Goal: Navigation & Orientation: Find specific page/section

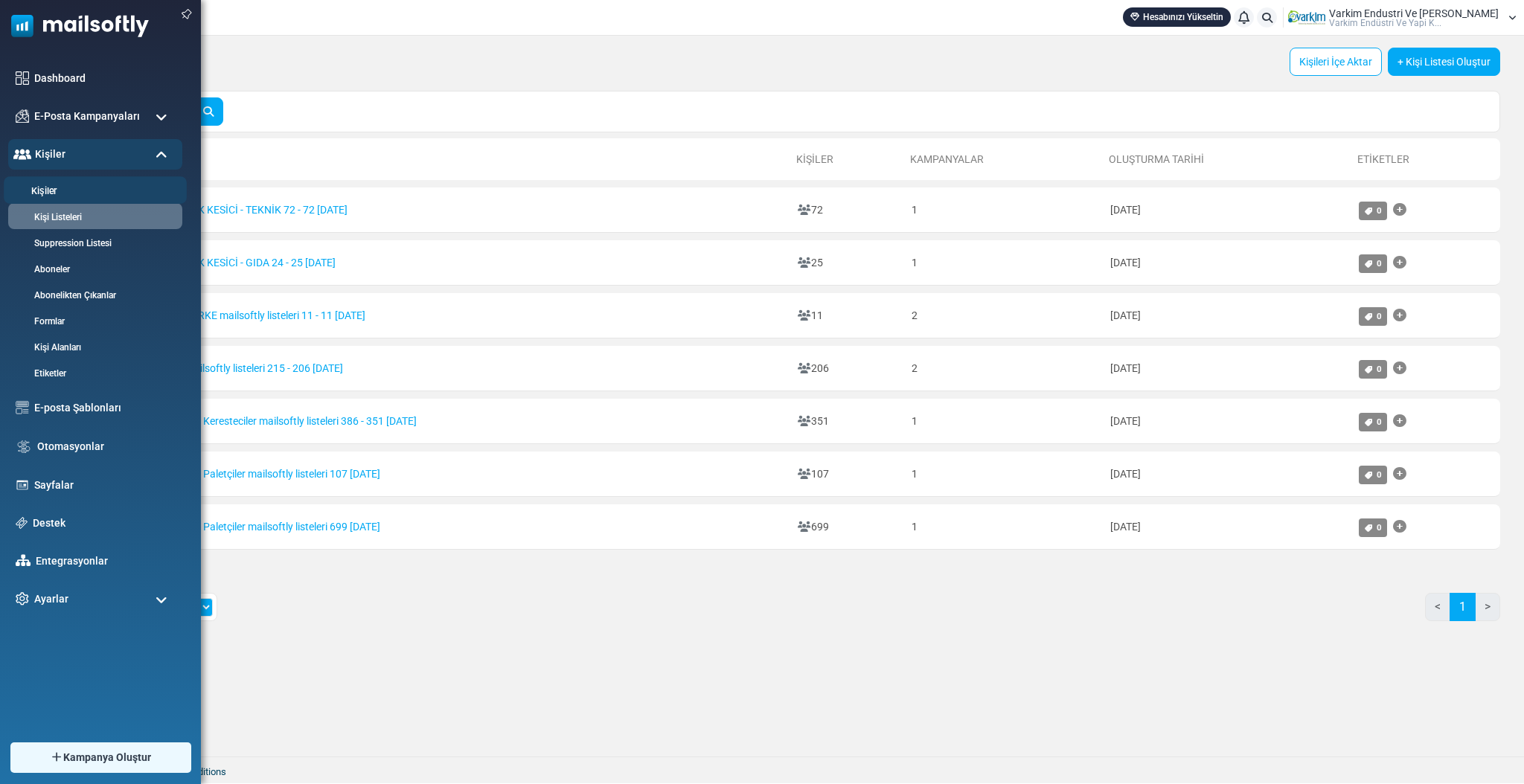
click at [44, 190] on link "Kişiler" at bounding box center [93, 191] width 178 height 14
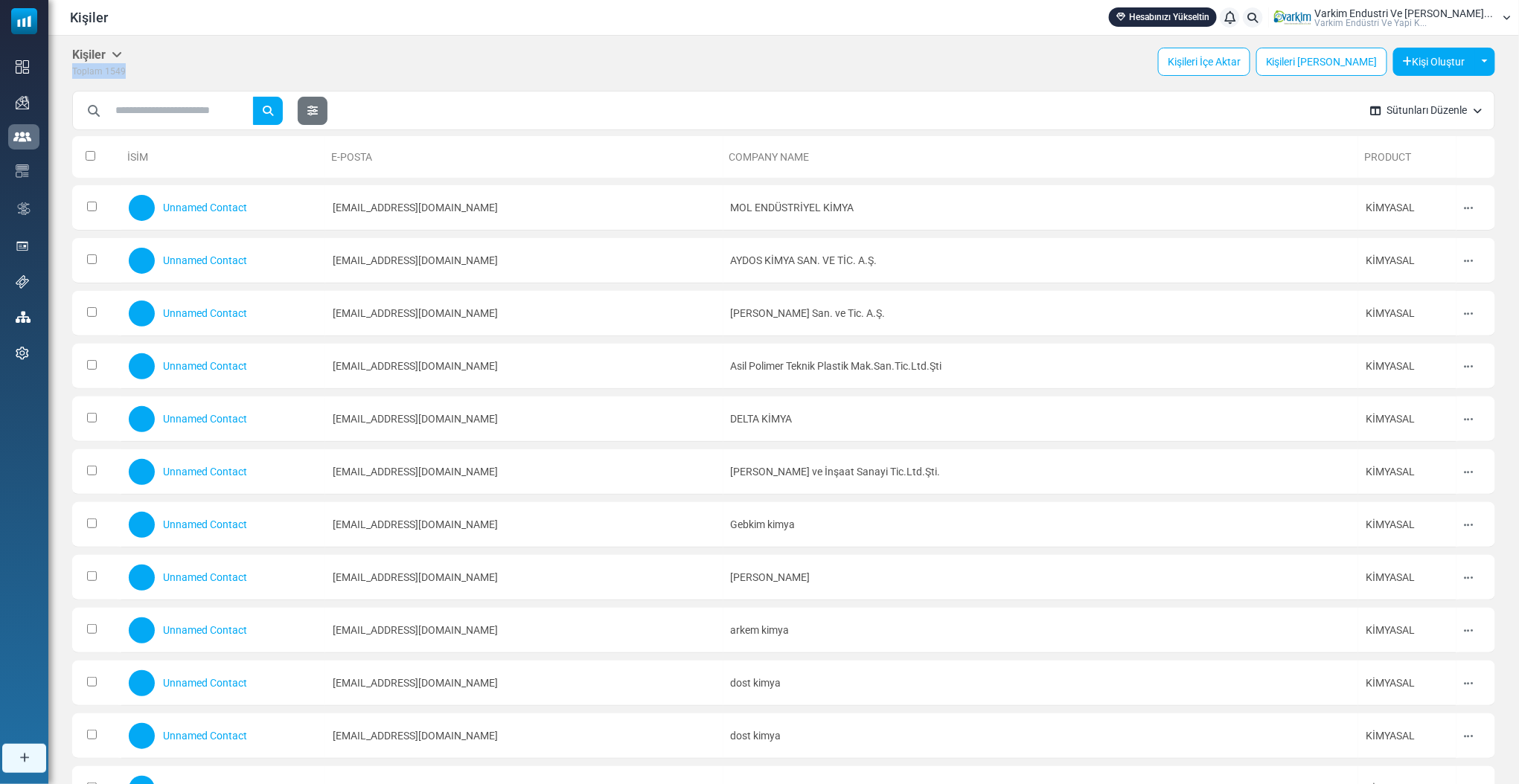
drag, startPoint x: 68, startPoint y: 68, endPoint x: 133, endPoint y: 72, distance: 65.1
click at [133, 72] on div "Kişiler Kişiler Aboneler Arşivlenmiş Toplam 1549 Kişileri İçe Aktar Kişileri Dı…" at bounding box center [784, 682] width 1471 height 1294
click at [133, 72] on div "Kişiler Kişiler Aboneler Arşivlenmiş Toplam 1549 Kişileri İçe Aktar Kişileri Dı…" at bounding box center [784, 63] width 1423 height 31
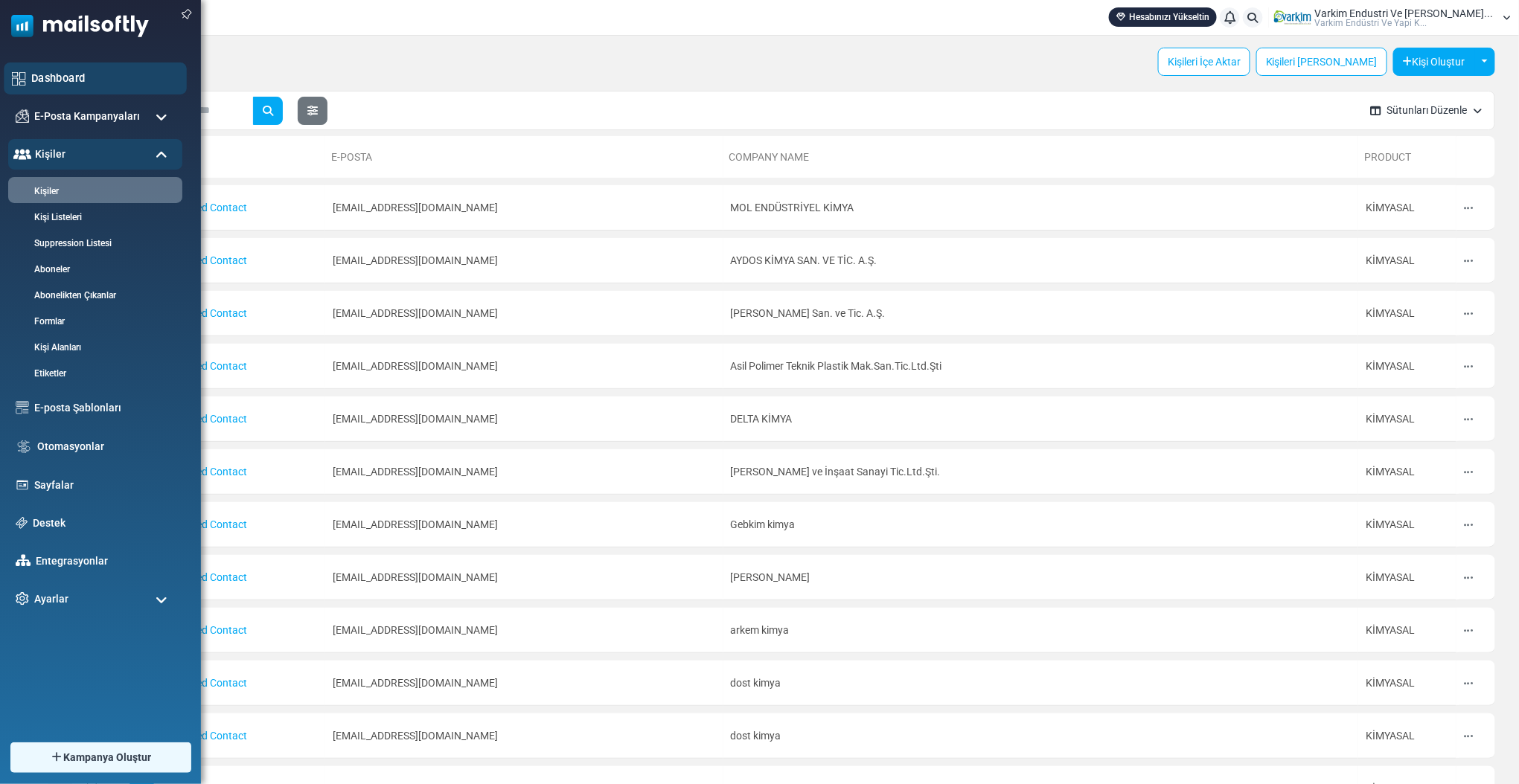
click at [39, 68] on div "Dashboard" at bounding box center [95, 78] width 183 height 32
click at [44, 74] on link "Dashboard" at bounding box center [104, 78] width 147 height 16
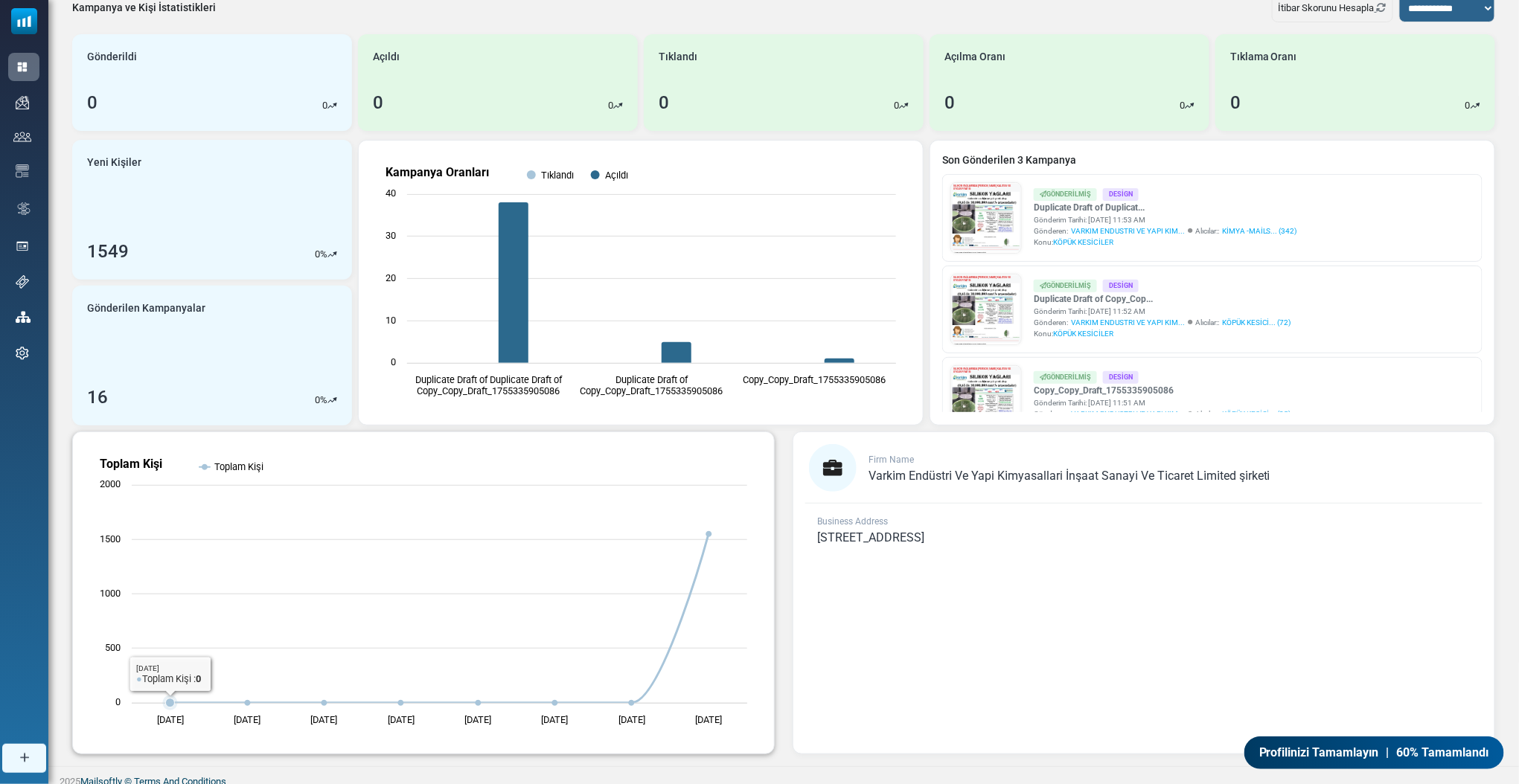
scroll to position [102, 0]
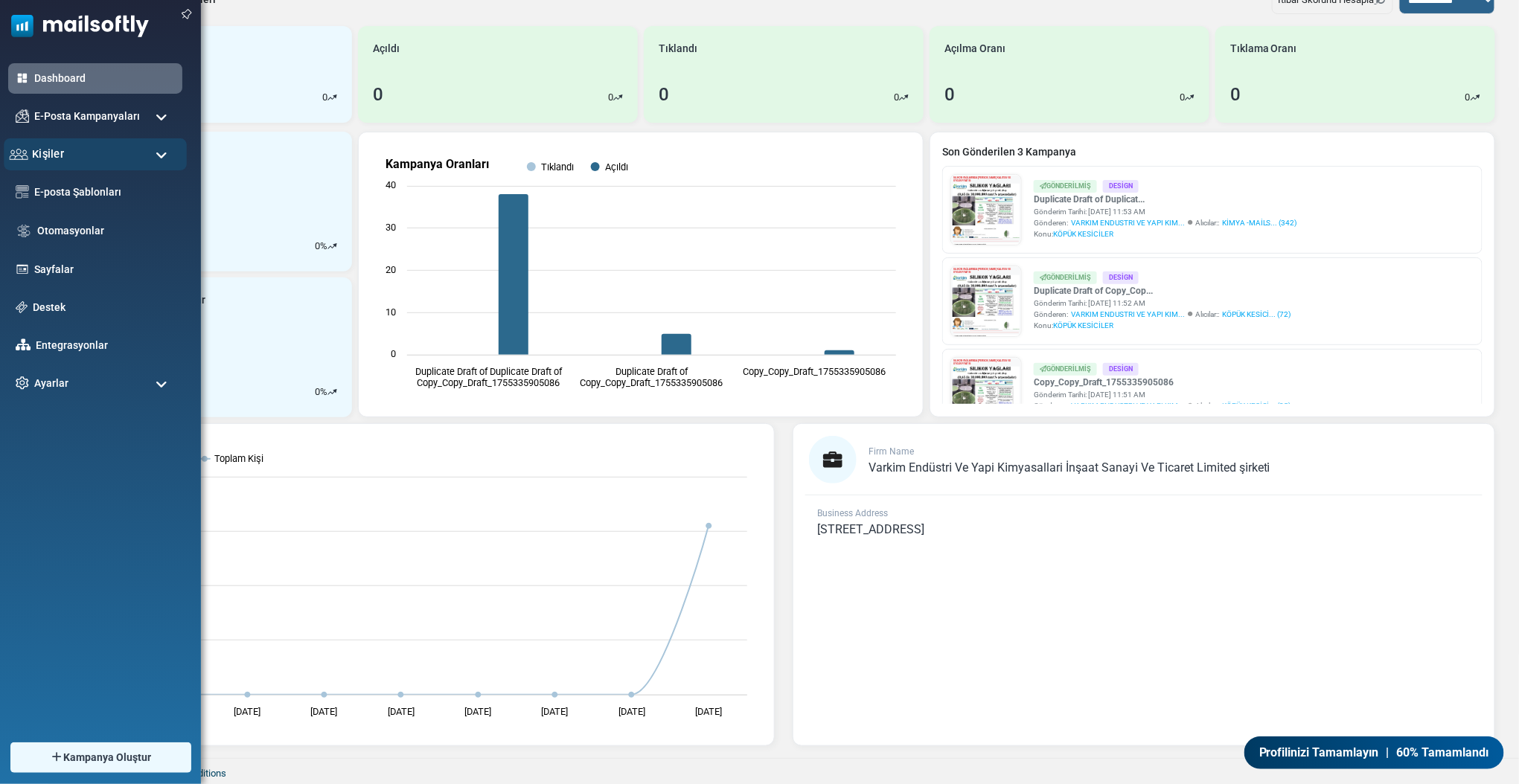
click at [49, 151] on span "Kişiler" at bounding box center [47, 154] width 32 height 16
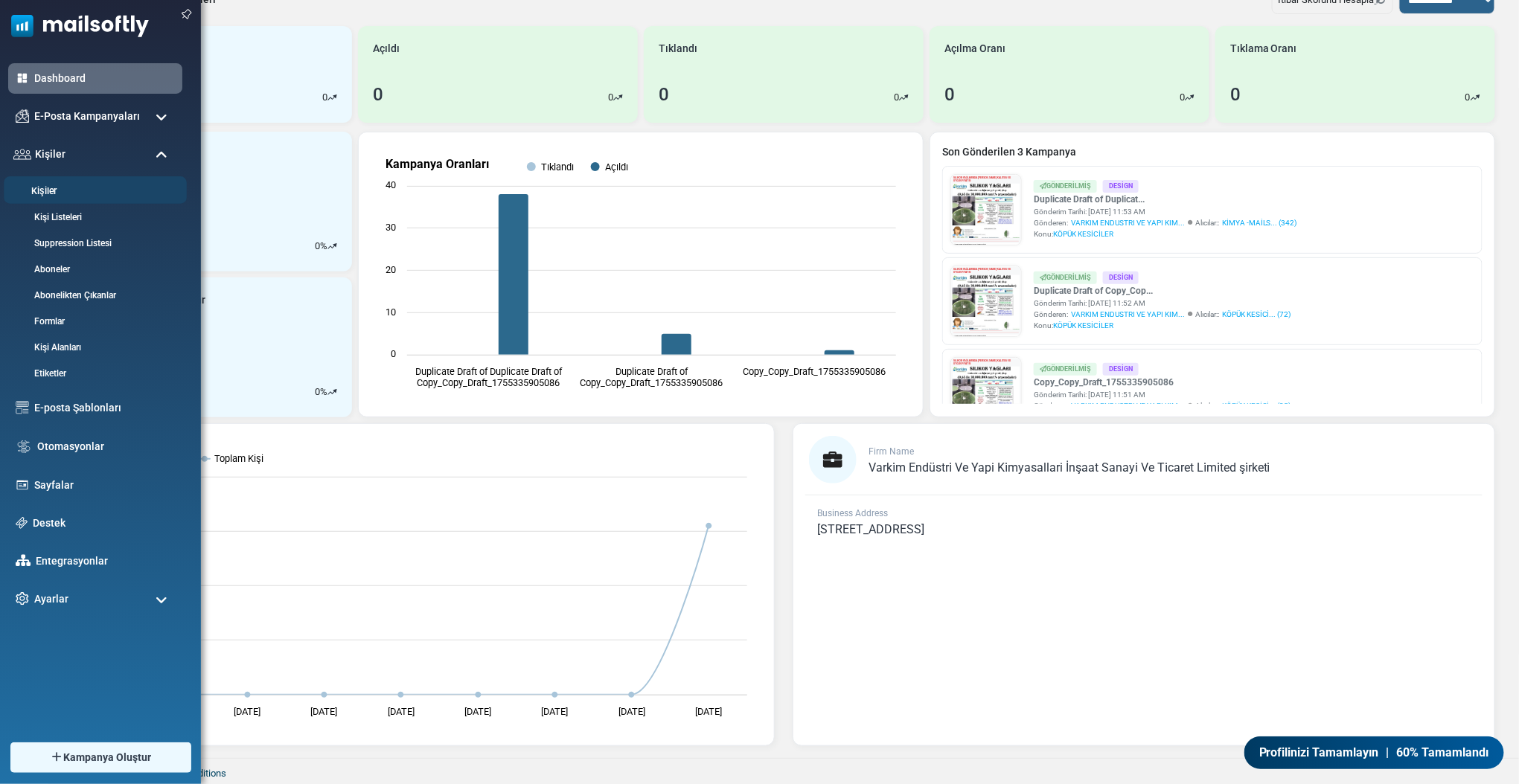
click at [57, 191] on link "Kişiler" at bounding box center [93, 191] width 178 height 14
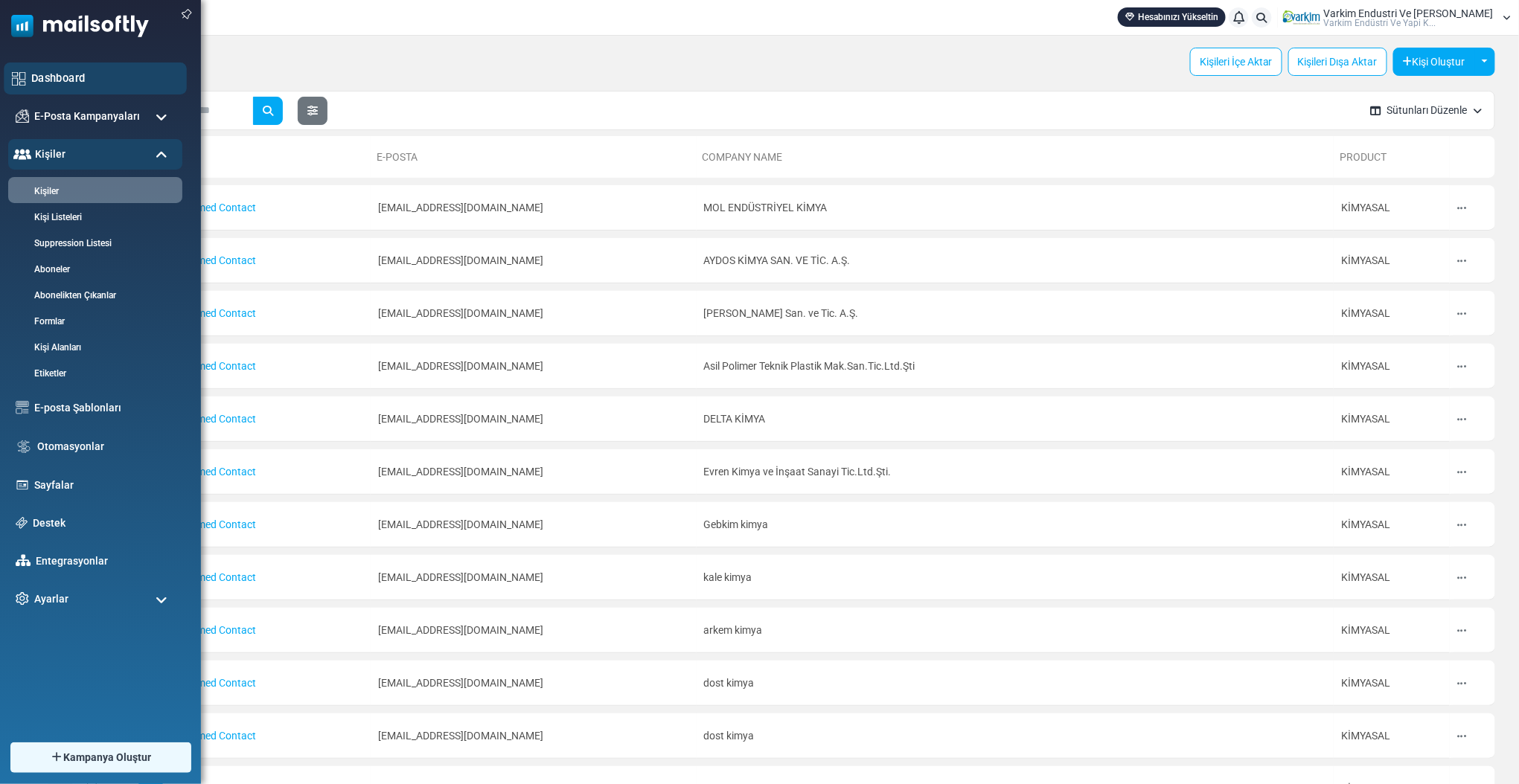
click at [47, 74] on link "Dashboard" at bounding box center [104, 78] width 147 height 16
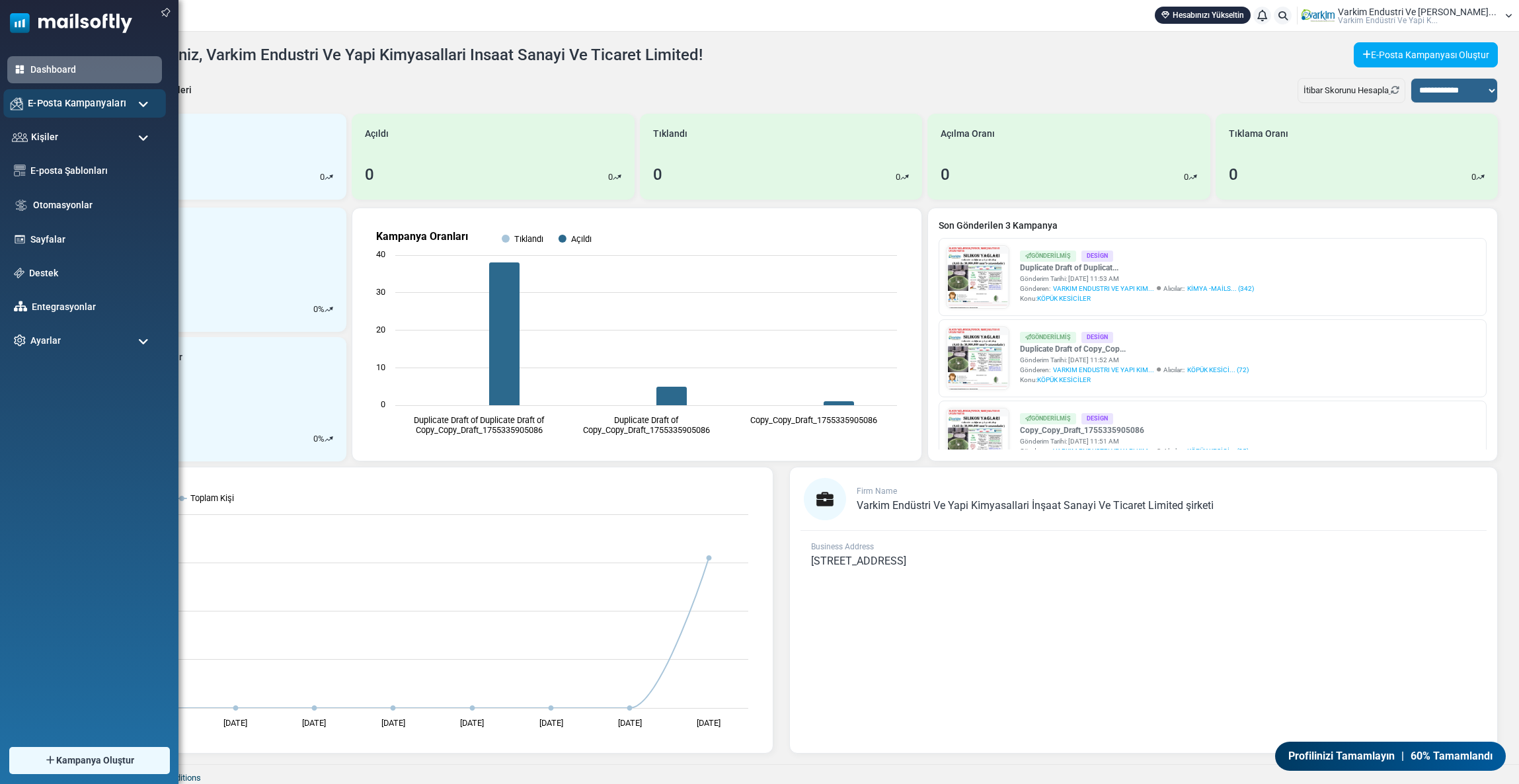
click at [54, 101] on span "E-Posta Kampanyaları" at bounding box center [77, 103] width 98 height 14
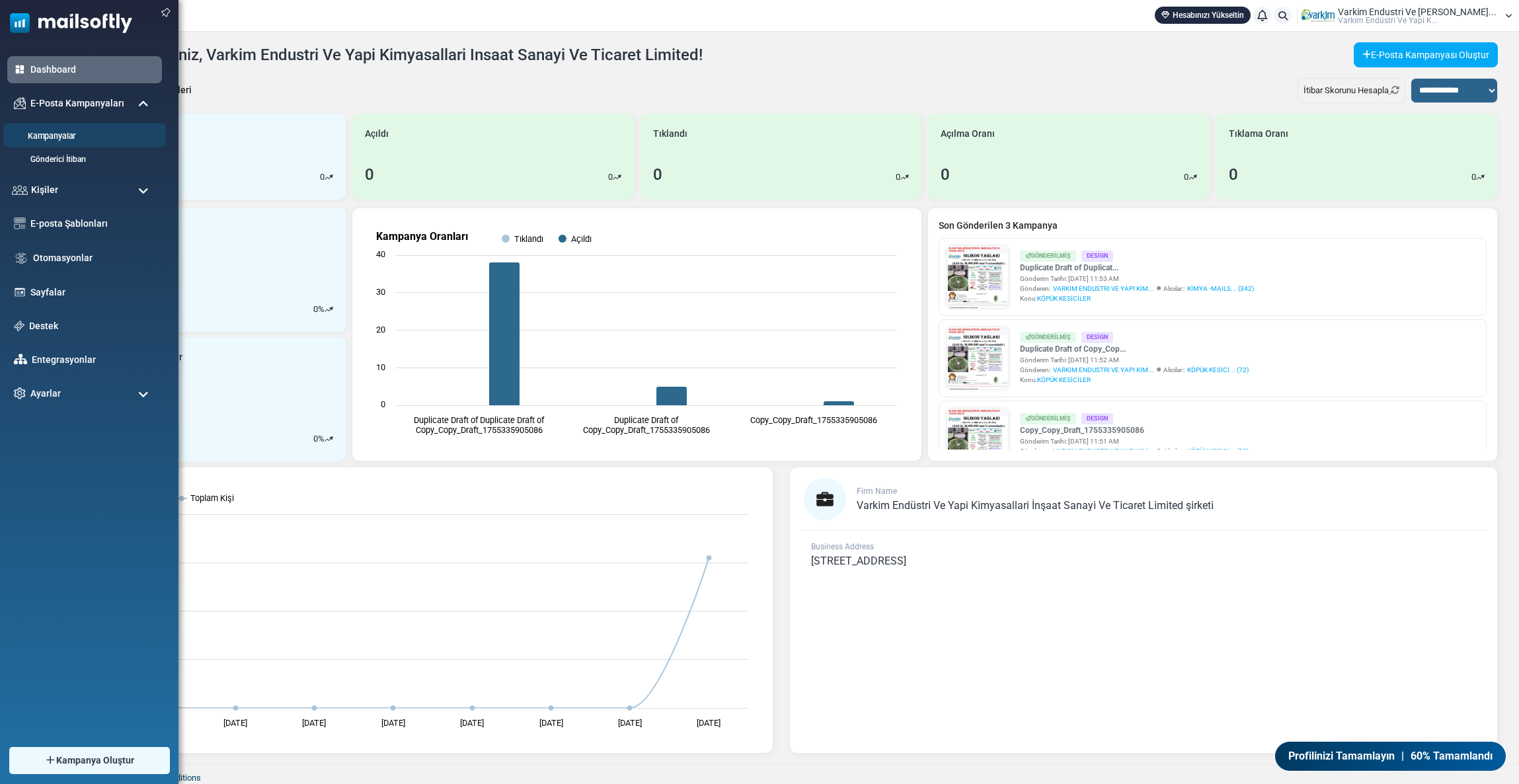
click at [64, 139] on link "Kampanyalar" at bounding box center [82, 136] width 158 height 12
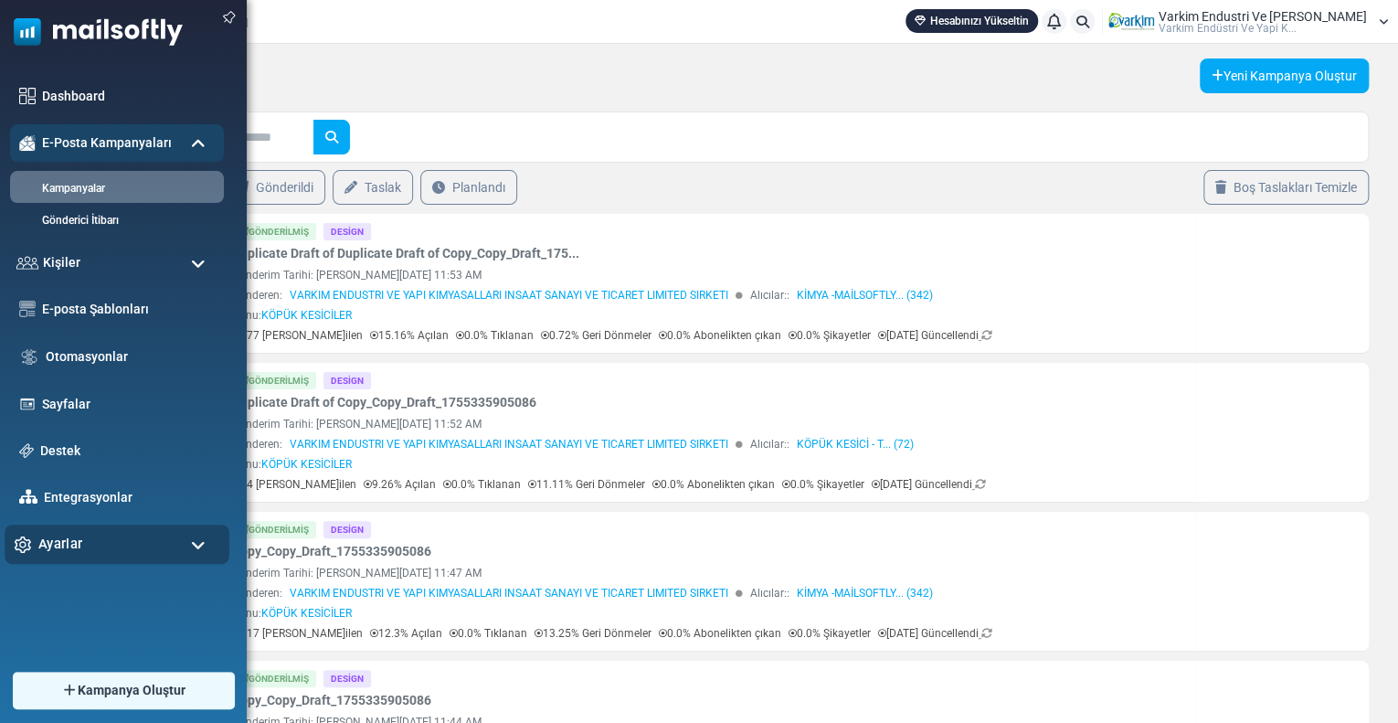
click at [69, 546] on span "Ayarlar" at bounding box center [60, 544] width 44 height 20
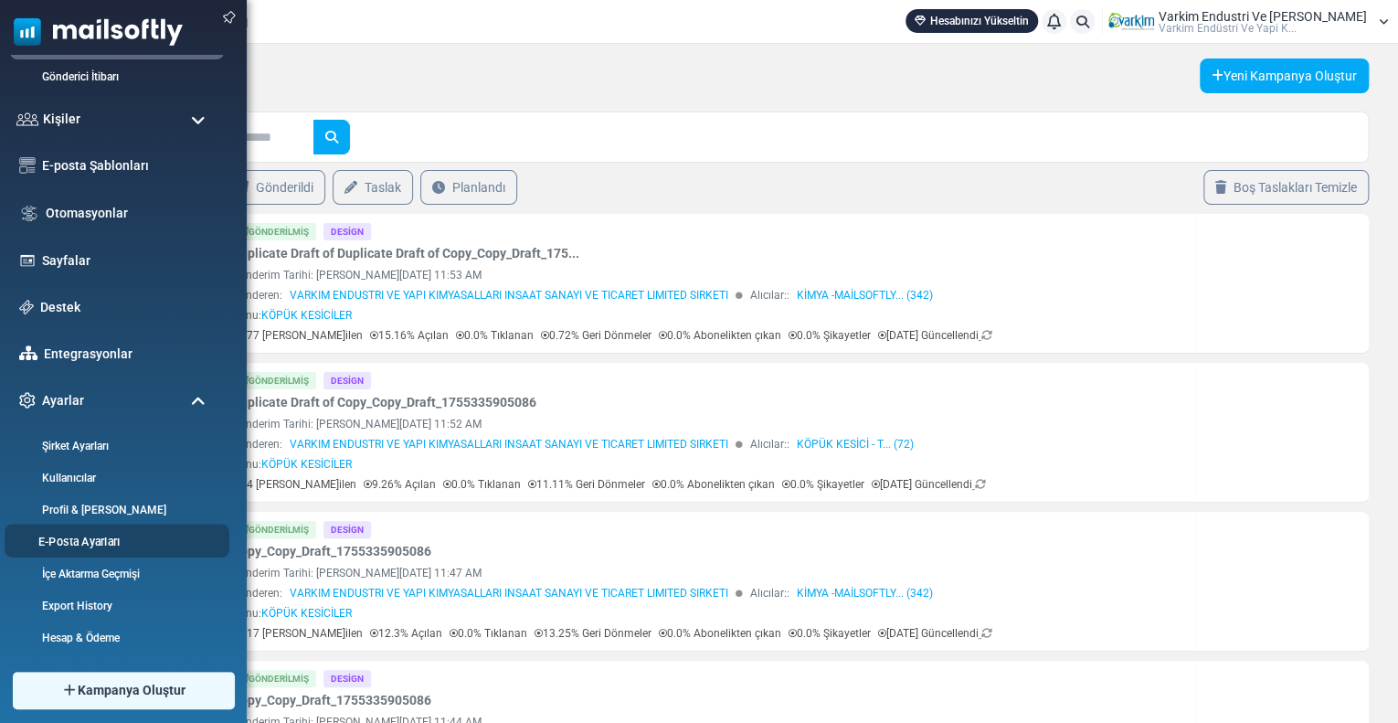
scroll to position [145, 0]
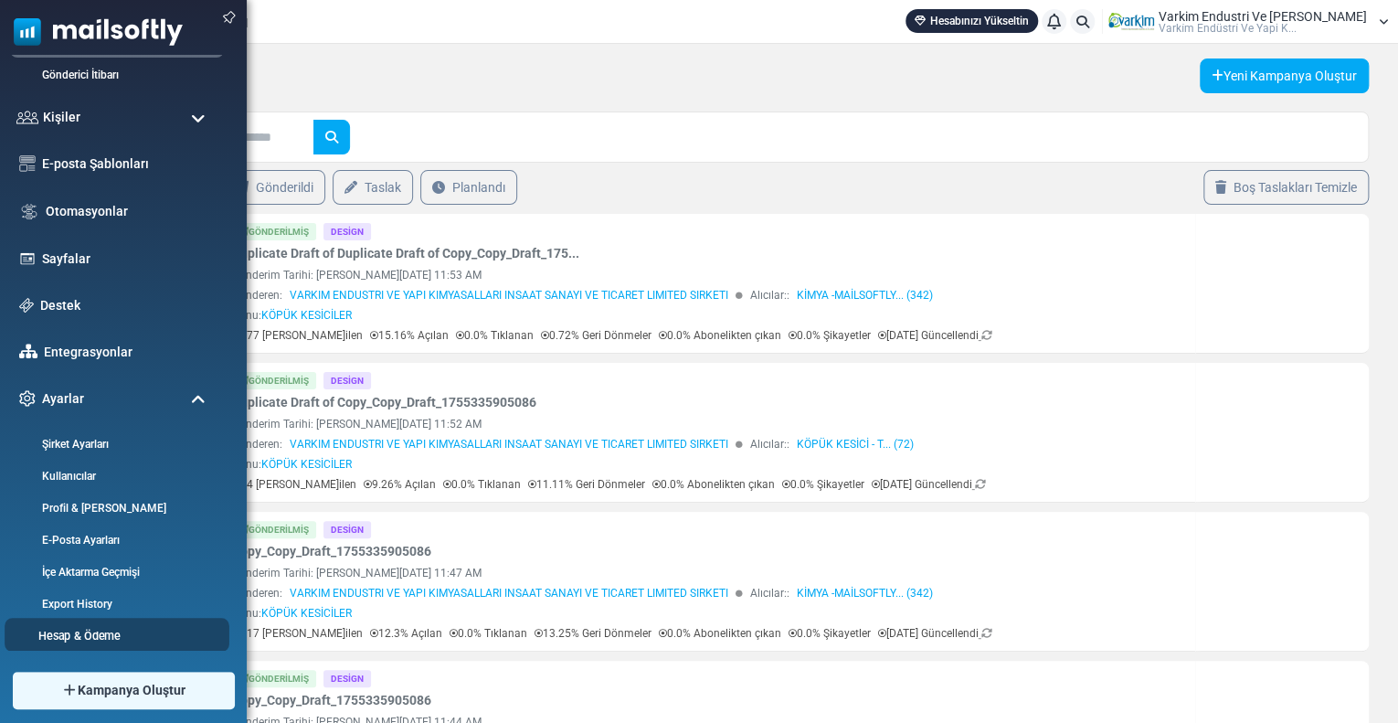
click at [102, 630] on link "Hesap & Ödeme" at bounding box center [114, 635] width 219 height 17
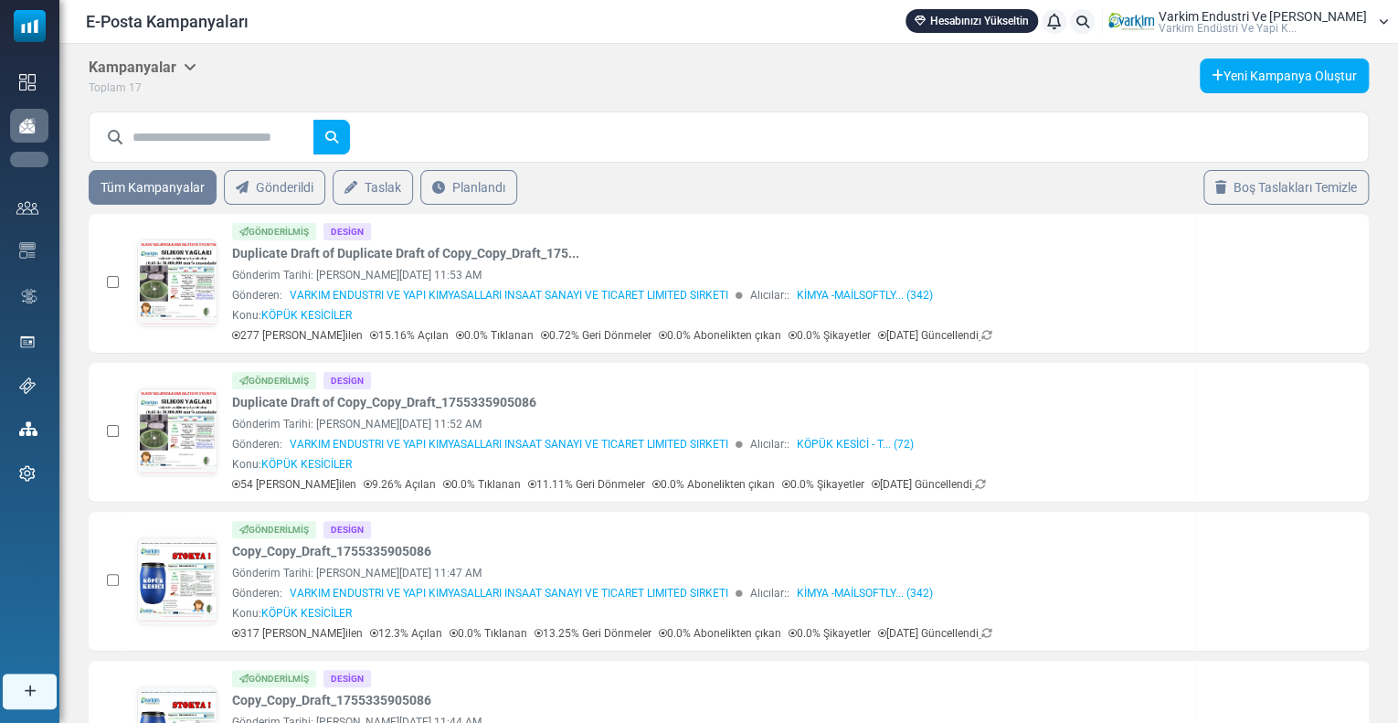
scroll to position [0, 0]
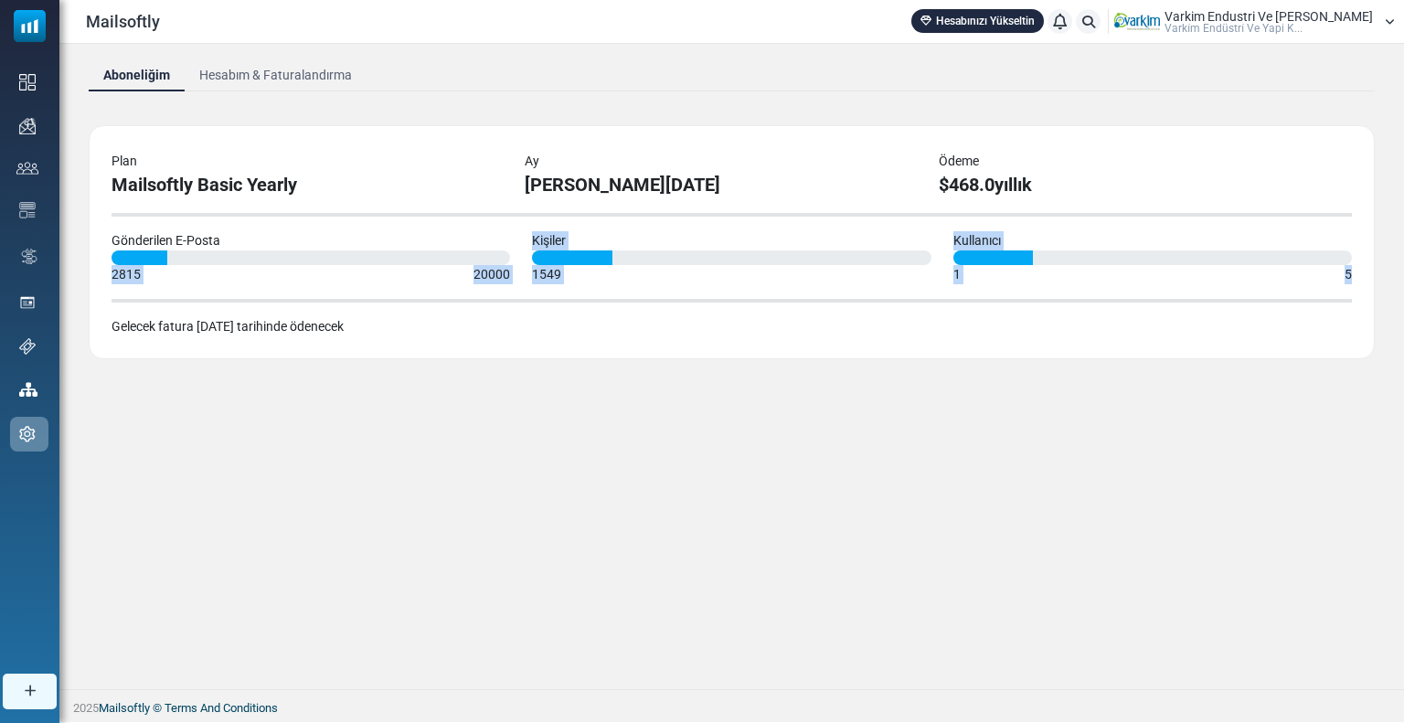
drag, startPoint x: 162, startPoint y: 253, endPoint x: 172, endPoint y: 288, distance: 36.1
click at [172, 288] on div "Plan Mailsoftly Basic Yearly Ay August 2025 Ödeme $468.0 yıllık Gönderilen E-Po…" at bounding box center [732, 242] width 1286 height 234
click at [160, 284] on div at bounding box center [160, 284] width 0 height 0
click at [243, 284] on div "Plan Mailsoftly Basic Yearly Ay August 2025 Ödeme $468.0 yıllık Gönderilen E-Po…" at bounding box center [732, 242] width 1286 height 234
click at [385, 460] on div "Aboneliğim Hesabım & Faturalandırma Plan Mailsoftly Basic Yearly Ay August 2025…" at bounding box center [731, 366] width 1344 height 645
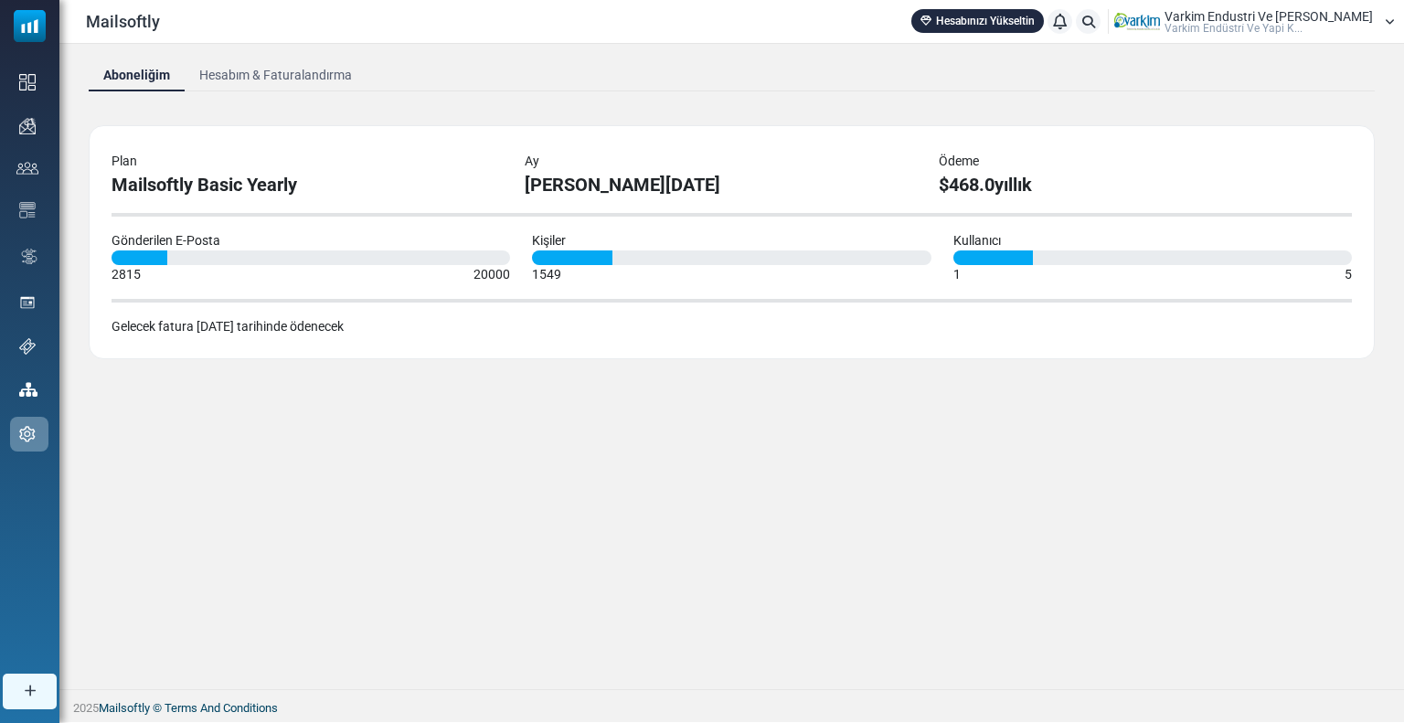
click at [357, 417] on div "Aboneliğim Hesabım & Faturalandırma Plan Mailsoftly Basic Yearly Ay August 2025…" at bounding box center [731, 366] width 1344 height 645
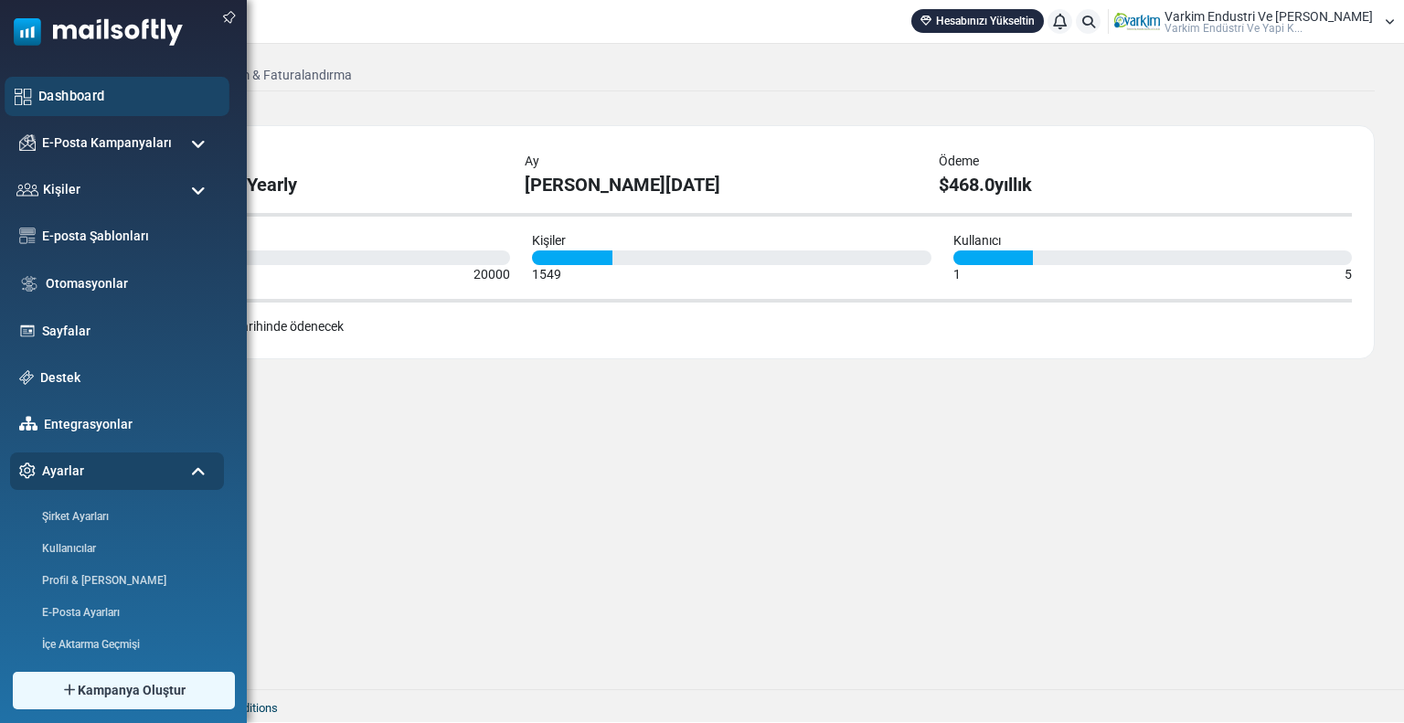
click at [40, 96] on link "Dashboard" at bounding box center [128, 96] width 181 height 20
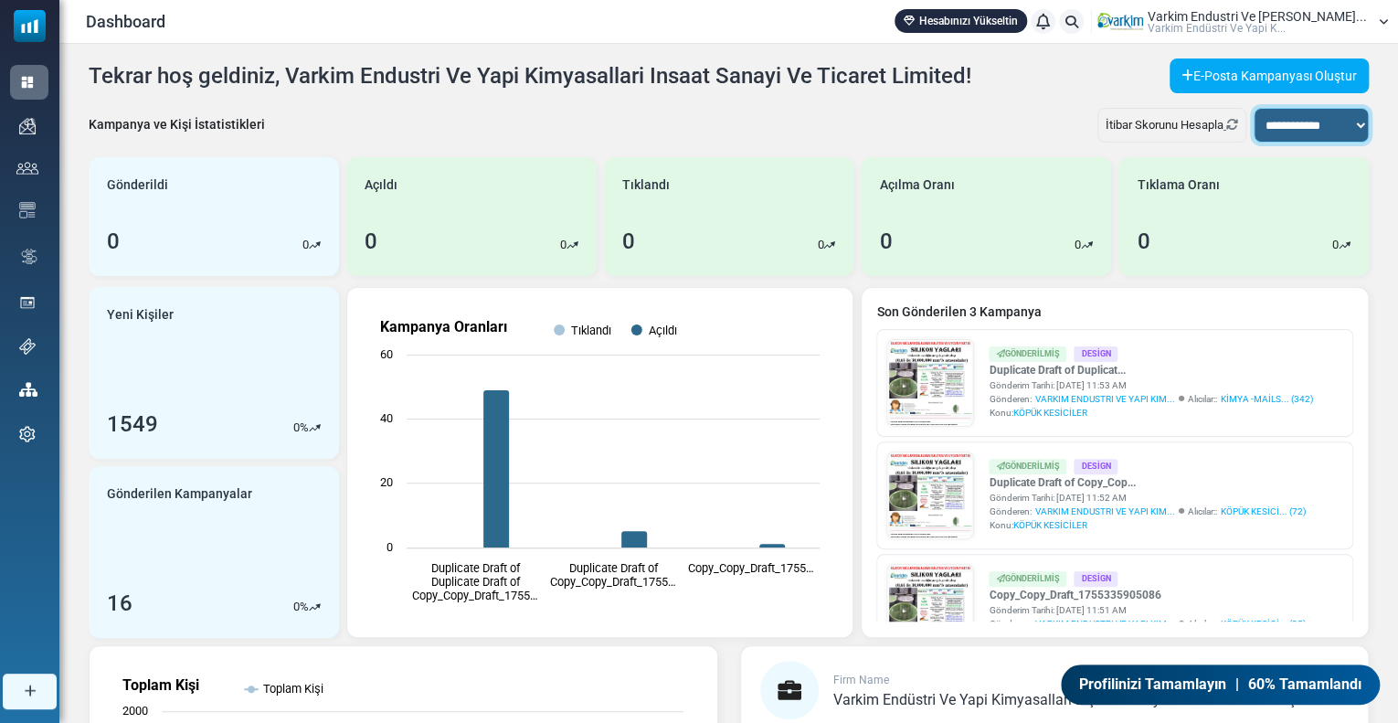
click at [1299, 122] on select "**********" at bounding box center [1311, 125] width 115 height 35
select select "*****"
click at [1254, 108] on select "**********" at bounding box center [1311, 125] width 115 height 35
click at [312, 248] on img at bounding box center [315, 244] width 12 height 7
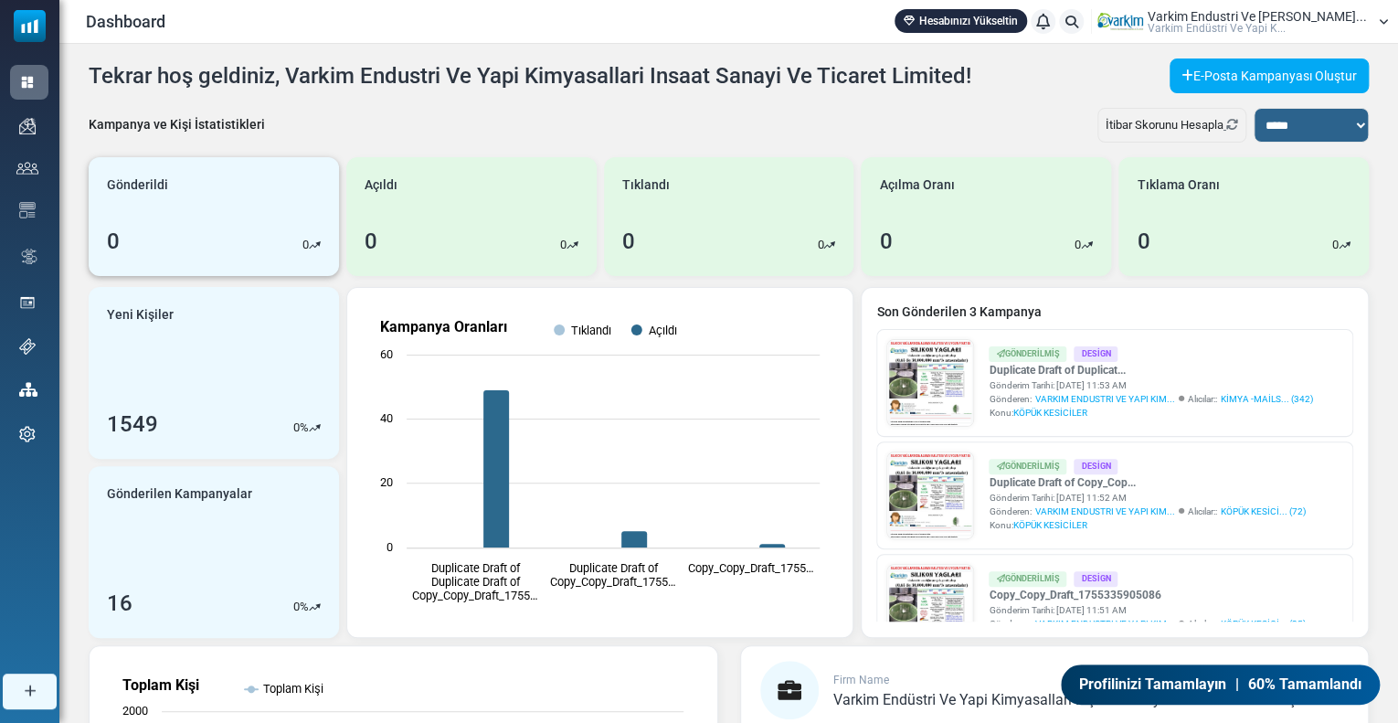
click at [312, 248] on img at bounding box center [315, 244] width 12 height 7
click at [574, 242] on img at bounding box center [573, 244] width 12 height 7
click at [834, 246] on img at bounding box center [829, 244] width 12 height 7
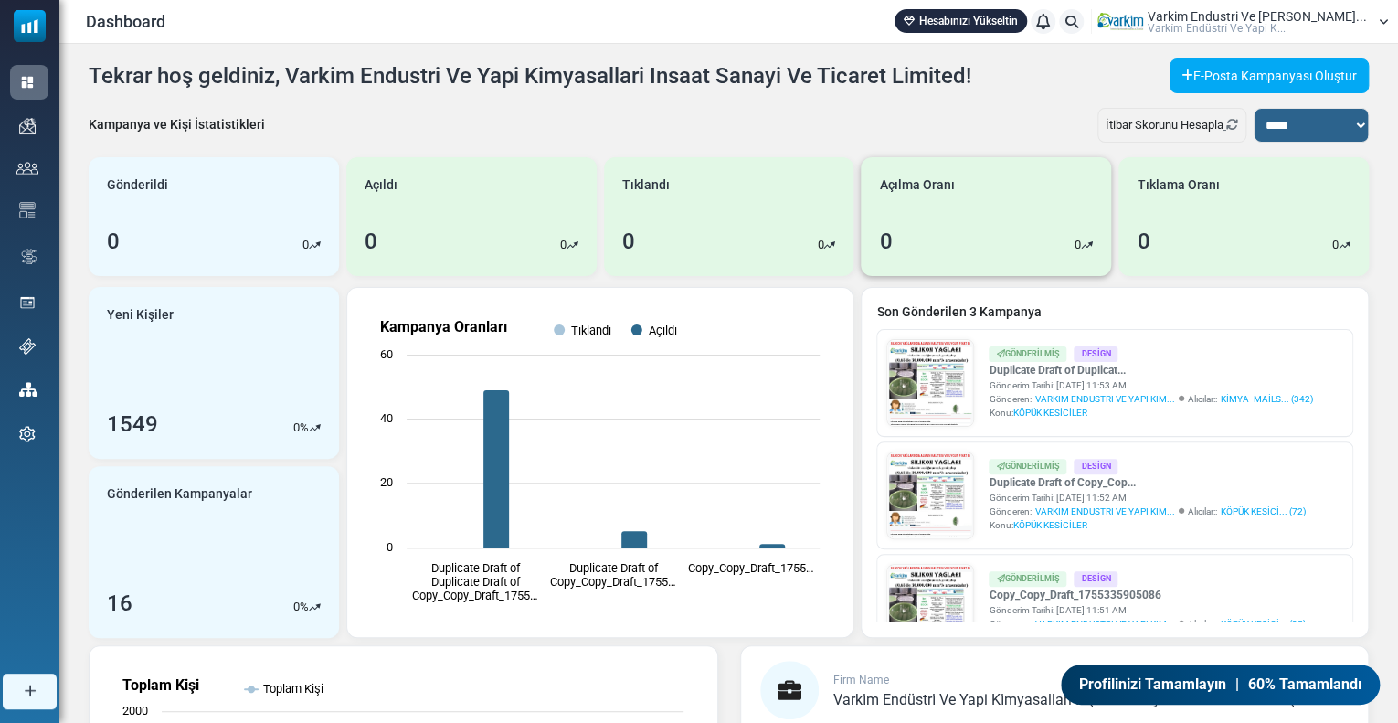
click at [1098, 248] on div "Açılma Oranı 0 0" at bounding box center [986, 216] width 250 height 119
click at [1097, 248] on div "Açılma Oranı 0 0" at bounding box center [986, 216] width 250 height 119
click at [1214, 120] on div "İtibar Skorunu Hesapla" at bounding box center [1171, 125] width 149 height 35
click at [1233, 123] on icon "Refresh Stats" at bounding box center [1232, 125] width 12 height 12
click at [305, 249] on p "77.31%" at bounding box center [289, 245] width 37 height 18
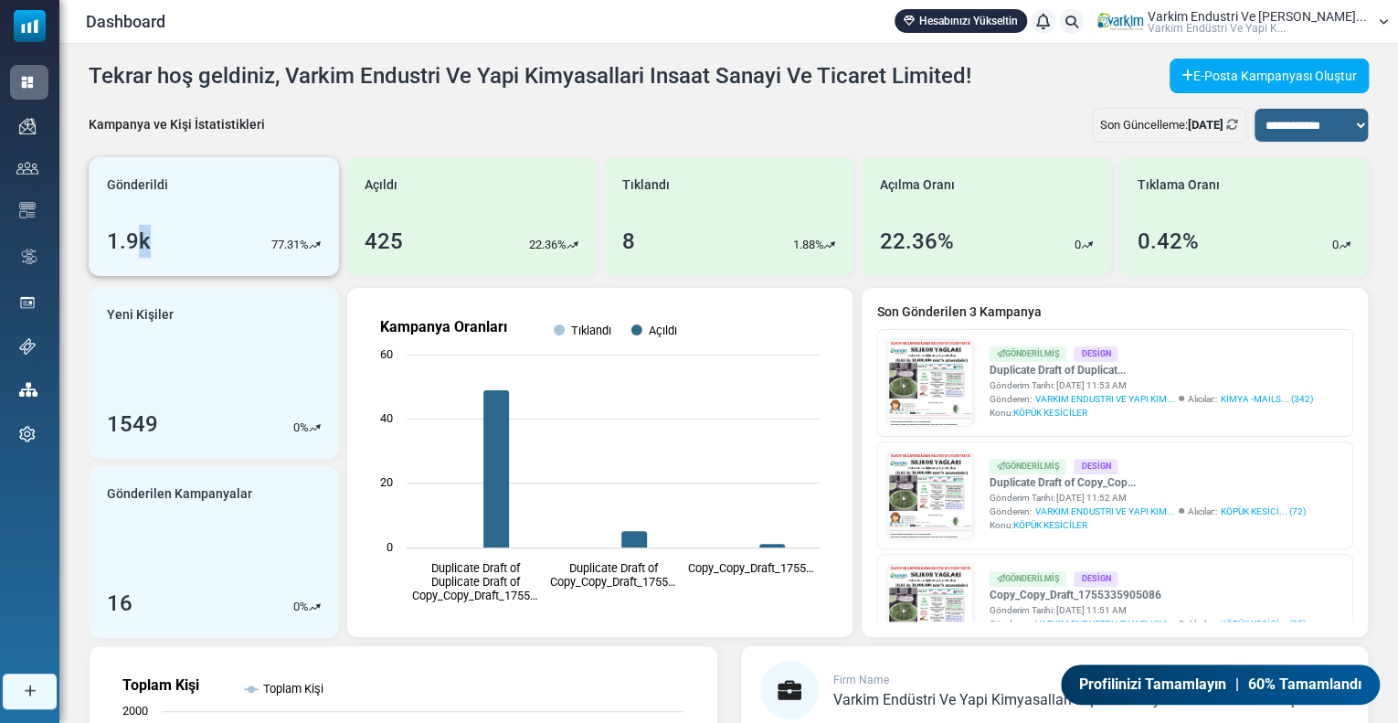
drag, startPoint x: 136, startPoint y: 237, endPoint x: 162, endPoint y: 242, distance: 26.2
click at [162, 242] on div "1.9k 77.31%" at bounding box center [214, 241] width 214 height 33
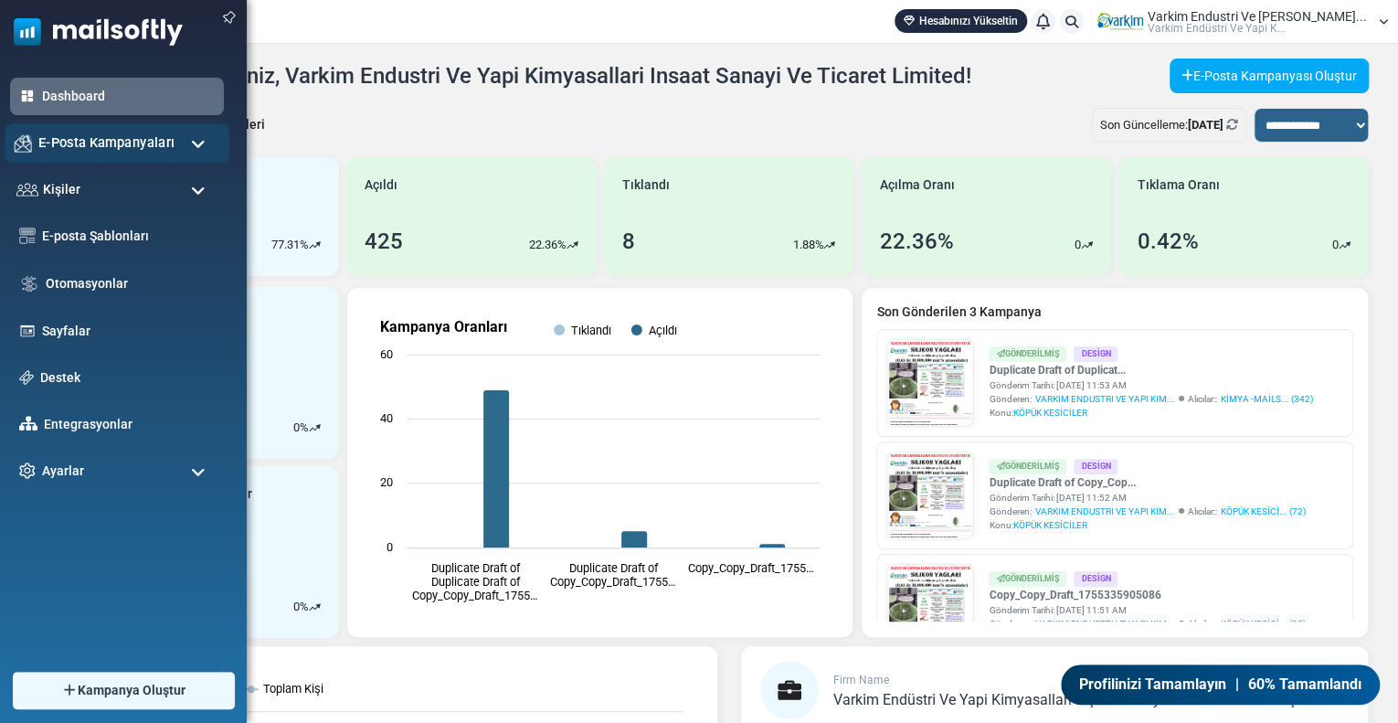
click at [77, 157] on div "E-Posta Kampanyaları" at bounding box center [117, 142] width 225 height 39
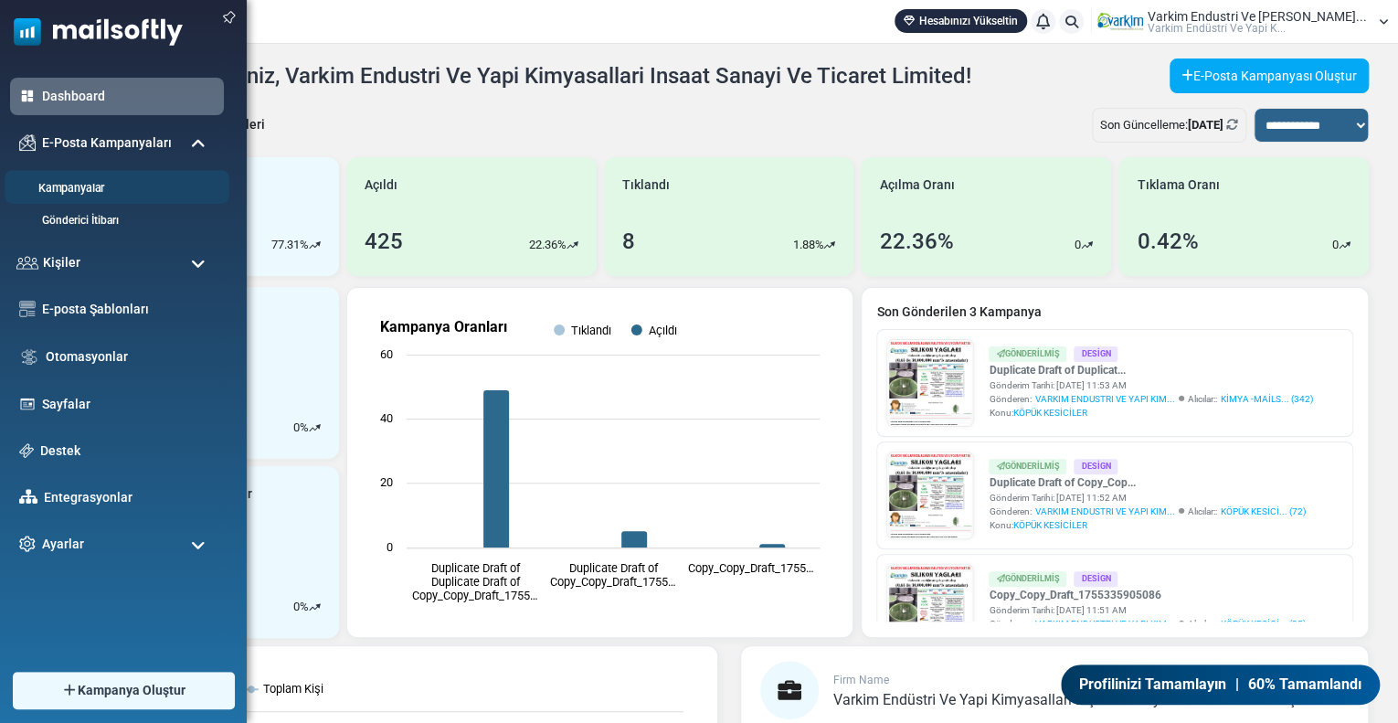
click at [89, 185] on link "Kampanyalar" at bounding box center [114, 188] width 219 height 17
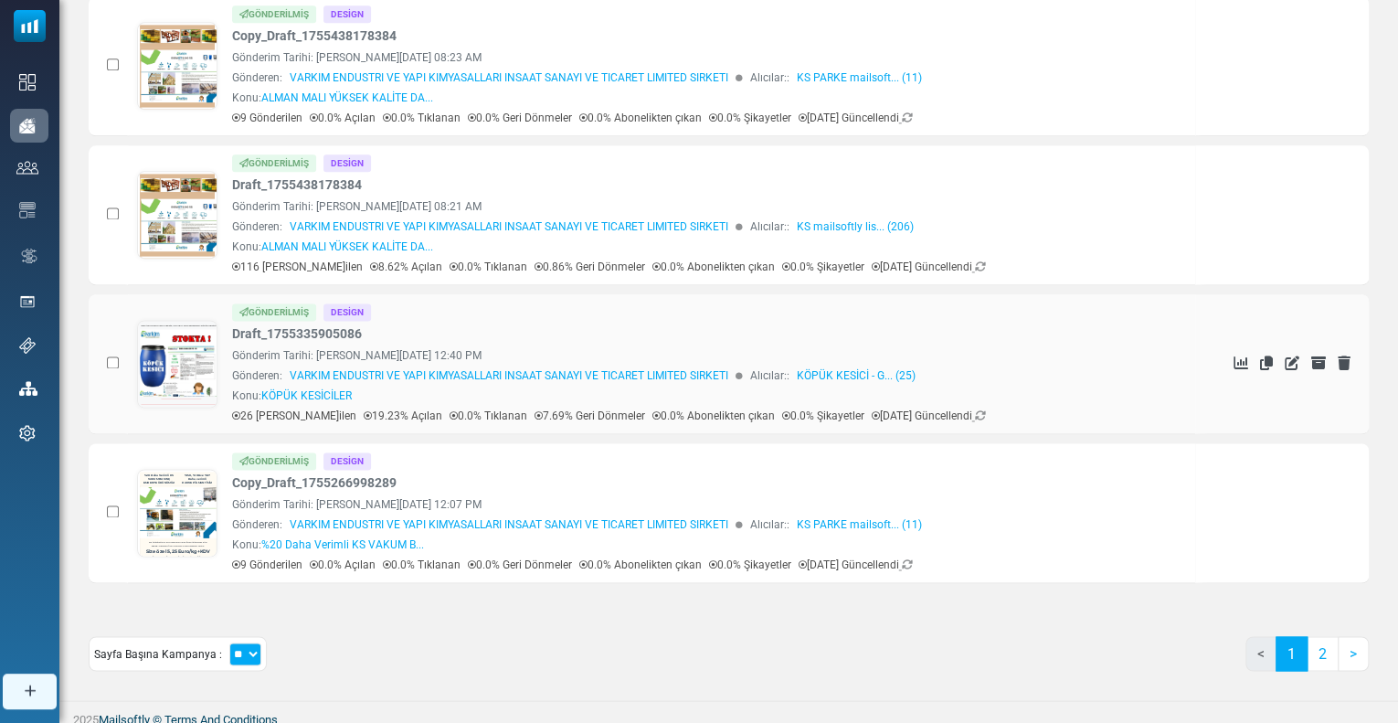
scroll to position [1113, 0]
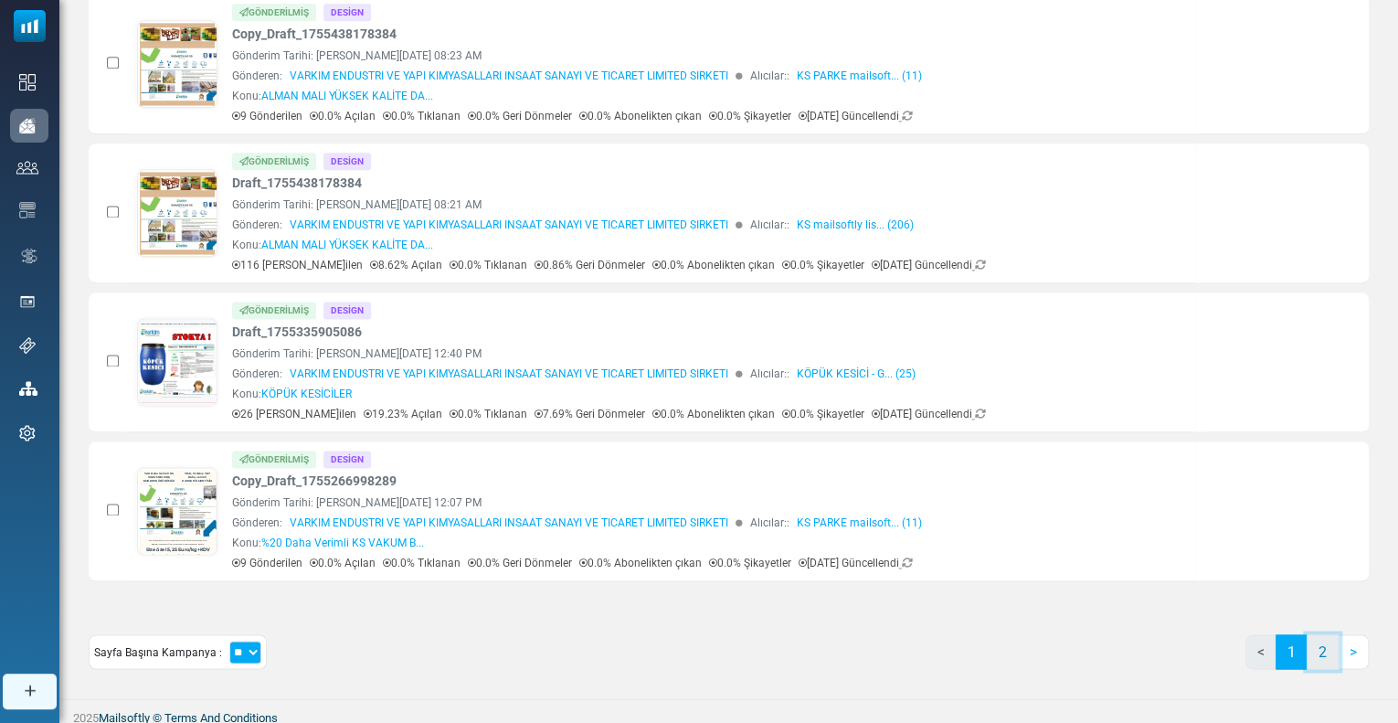
click at [1317, 641] on link "2" at bounding box center [1323, 651] width 32 height 35
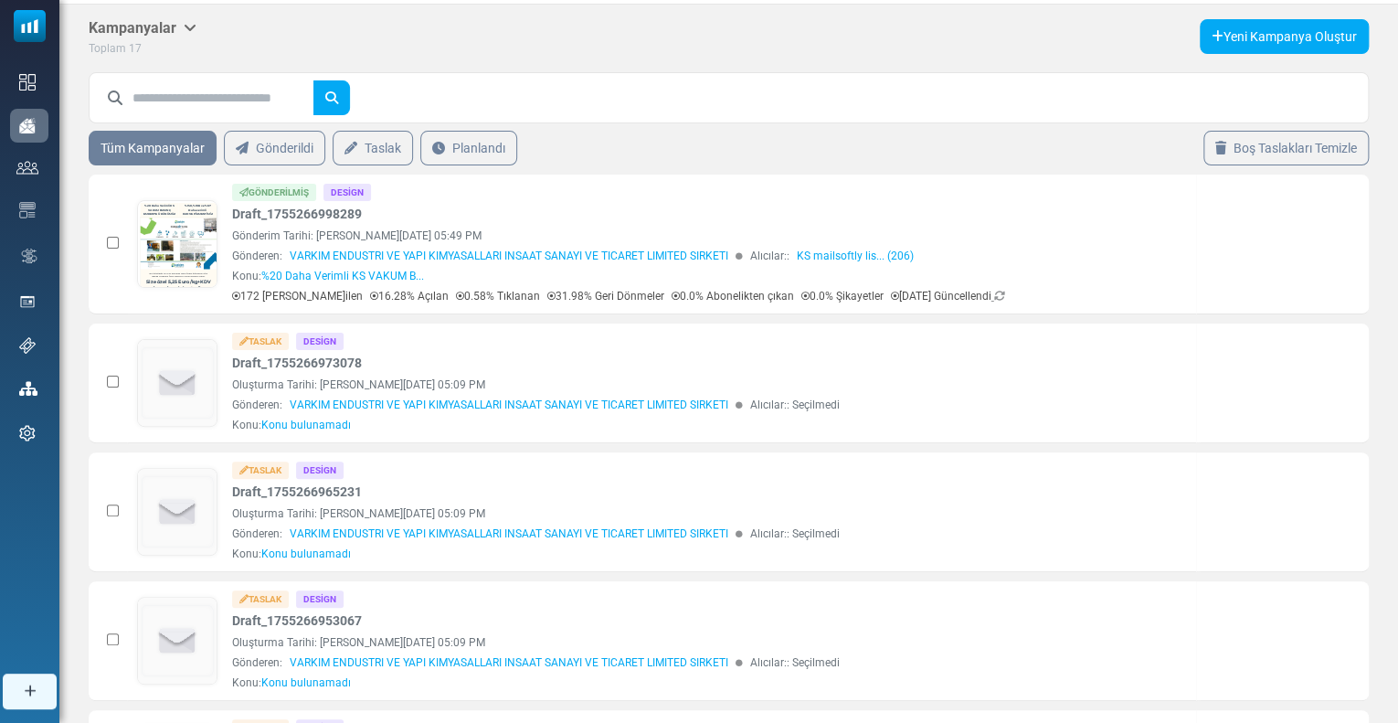
scroll to position [0, 0]
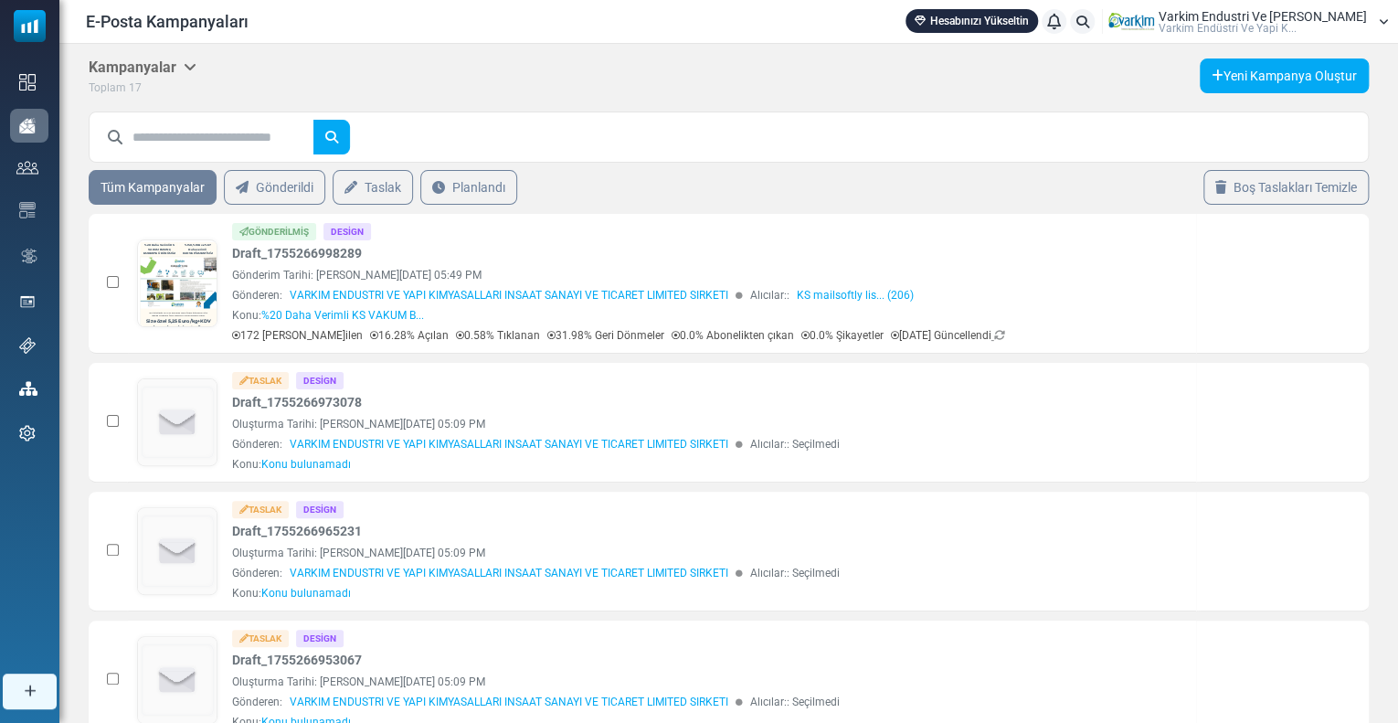
click at [1291, 34] on div "Varkim Endustri Ve Yapi Kim... Varki̇m Endüstri̇ Ve Yapi K..." at bounding box center [1248, 21] width 281 height 27
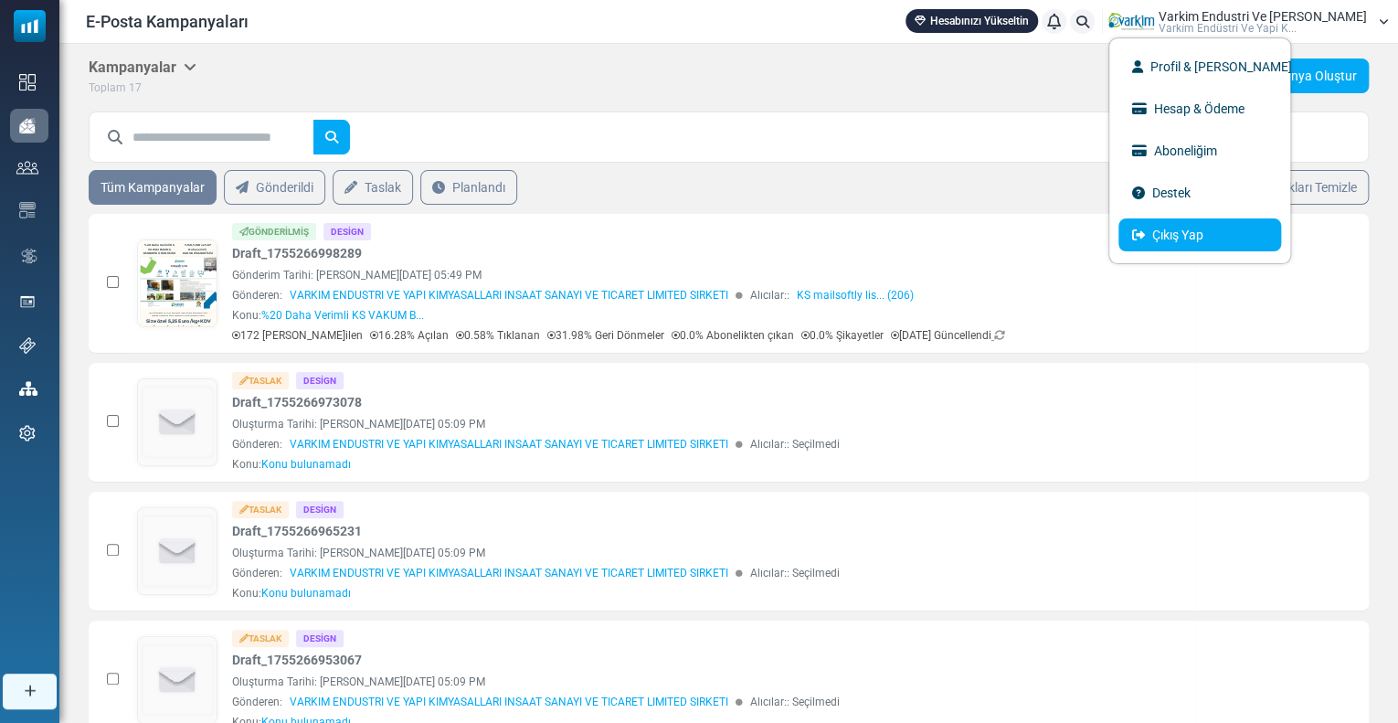
click at [1231, 227] on link "Çıkış Yap" at bounding box center [1199, 234] width 163 height 33
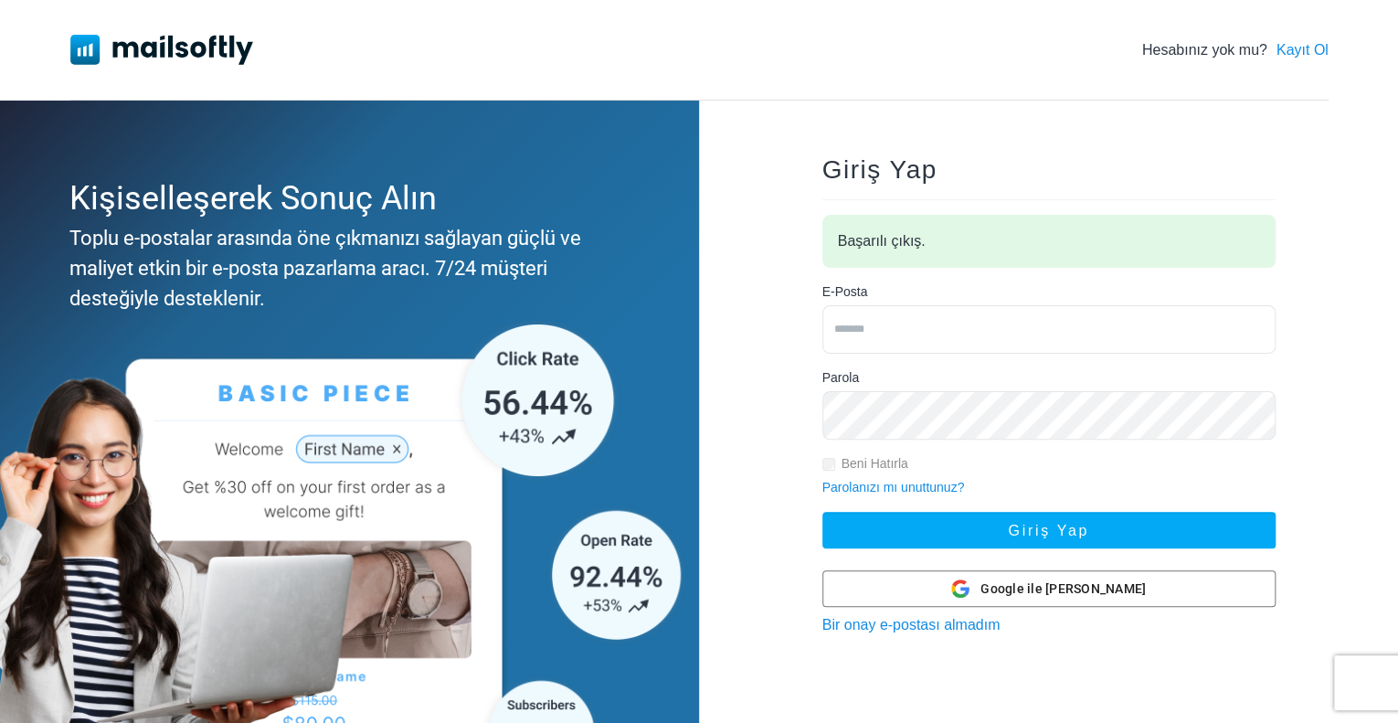
type input "**********"
click at [895, 331] on input "**********" at bounding box center [1048, 329] width 453 height 48
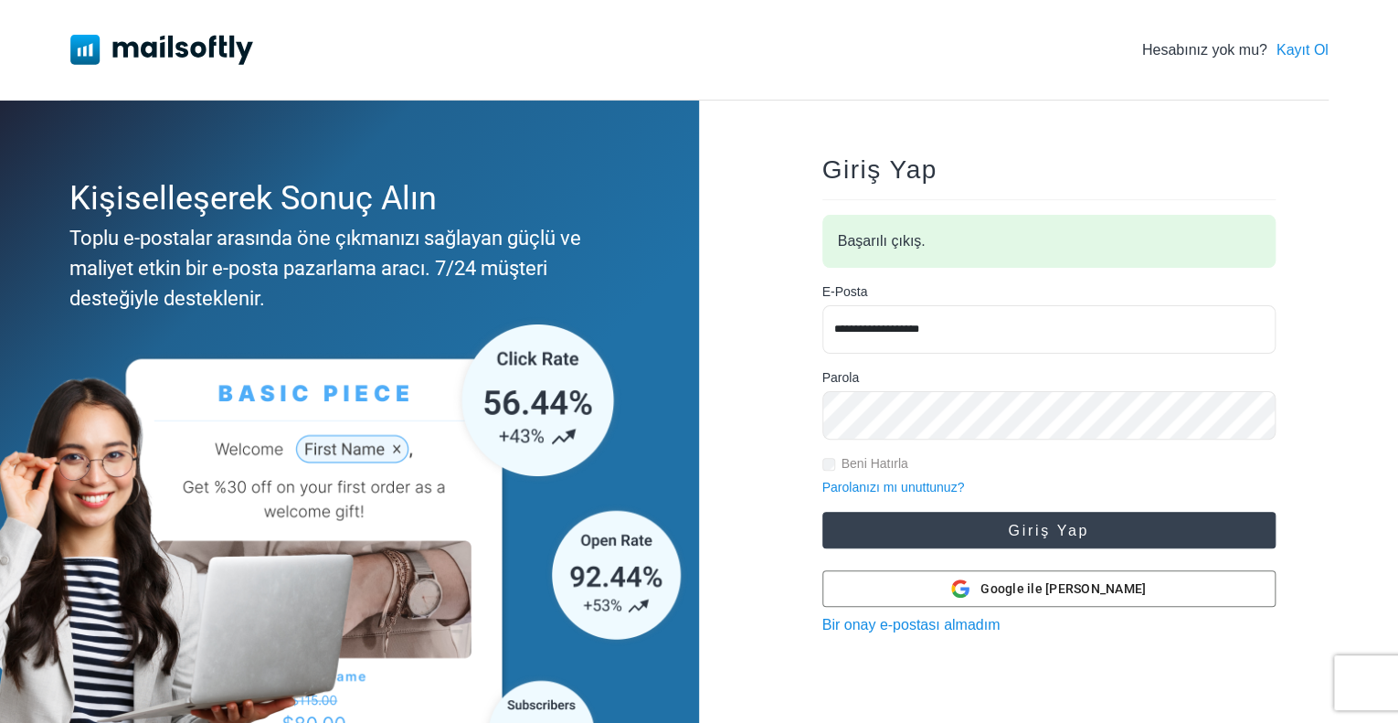
click at [965, 531] on button "Giriş Yap" at bounding box center [1048, 530] width 453 height 37
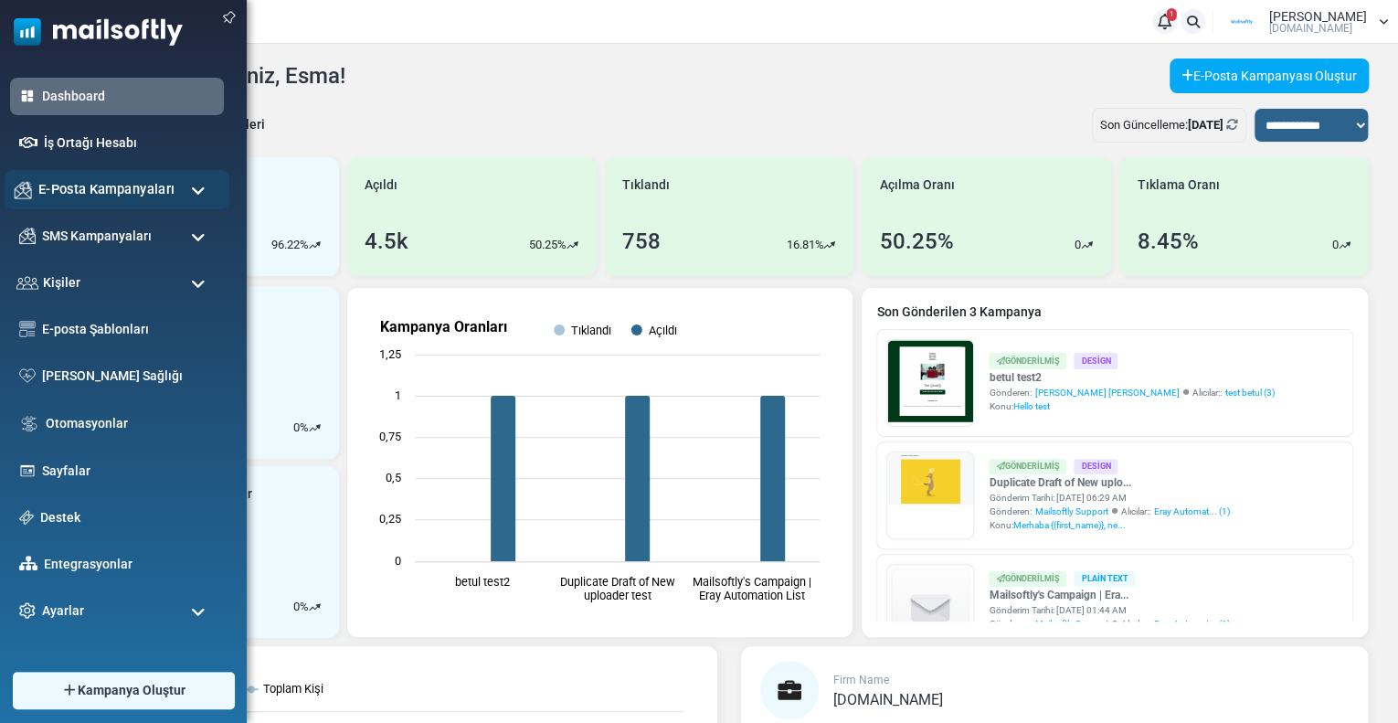
click at [88, 185] on span "E-Posta Kampanyaları" at bounding box center [106, 189] width 136 height 20
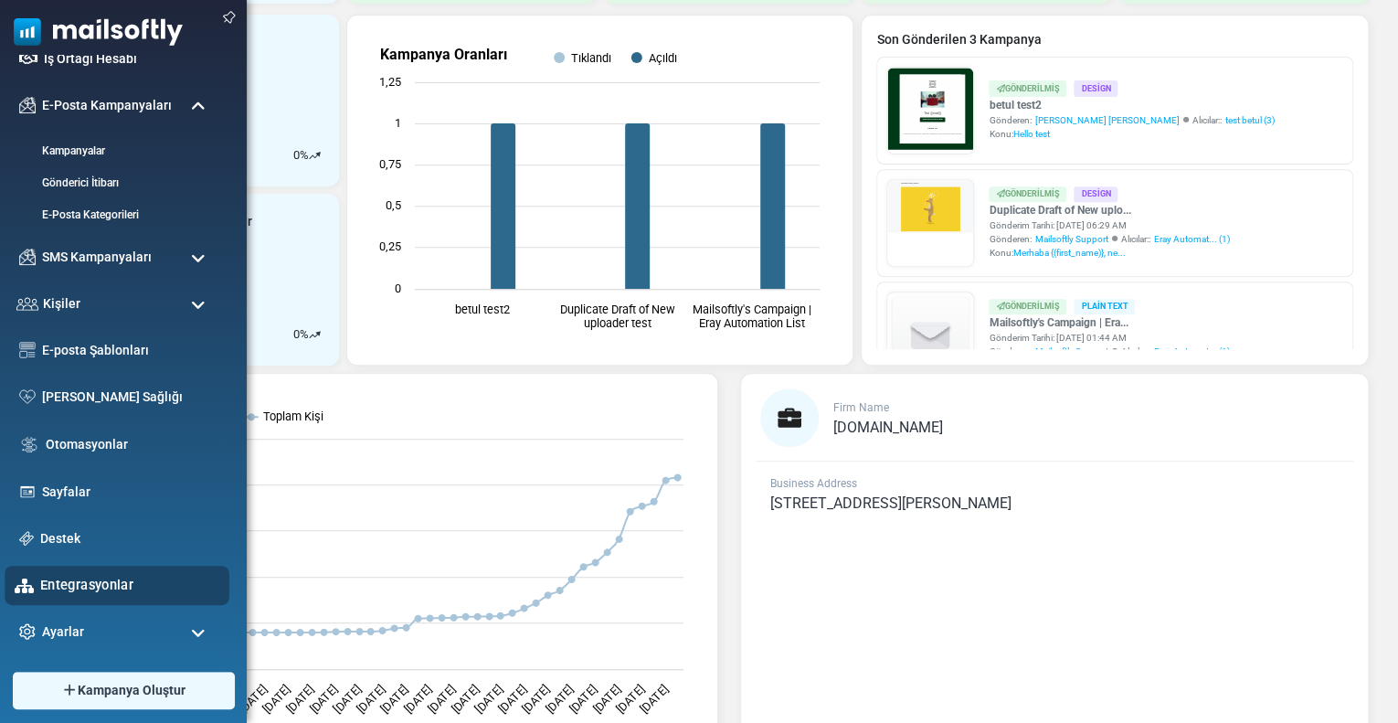
scroll to position [274, 0]
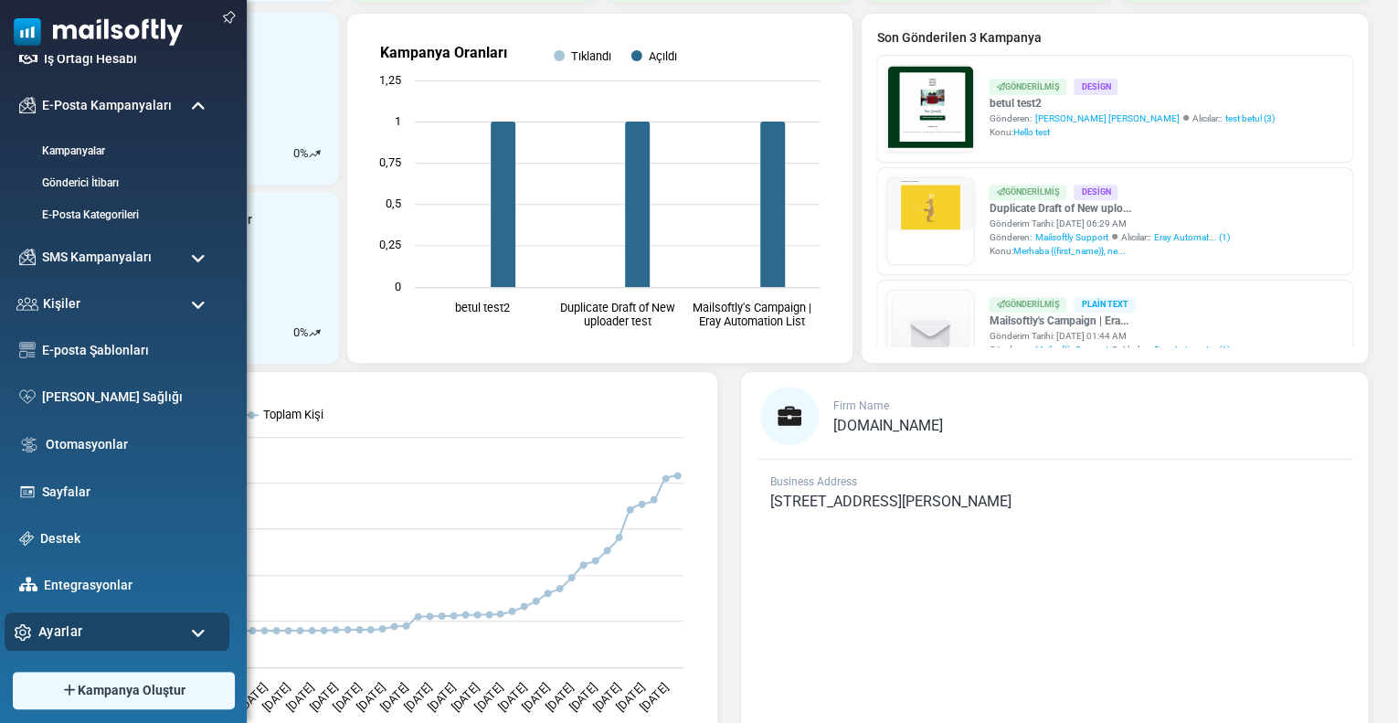
click at [105, 626] on div "Ayarlar" at bounding box center [117, 631] width 225 height 39
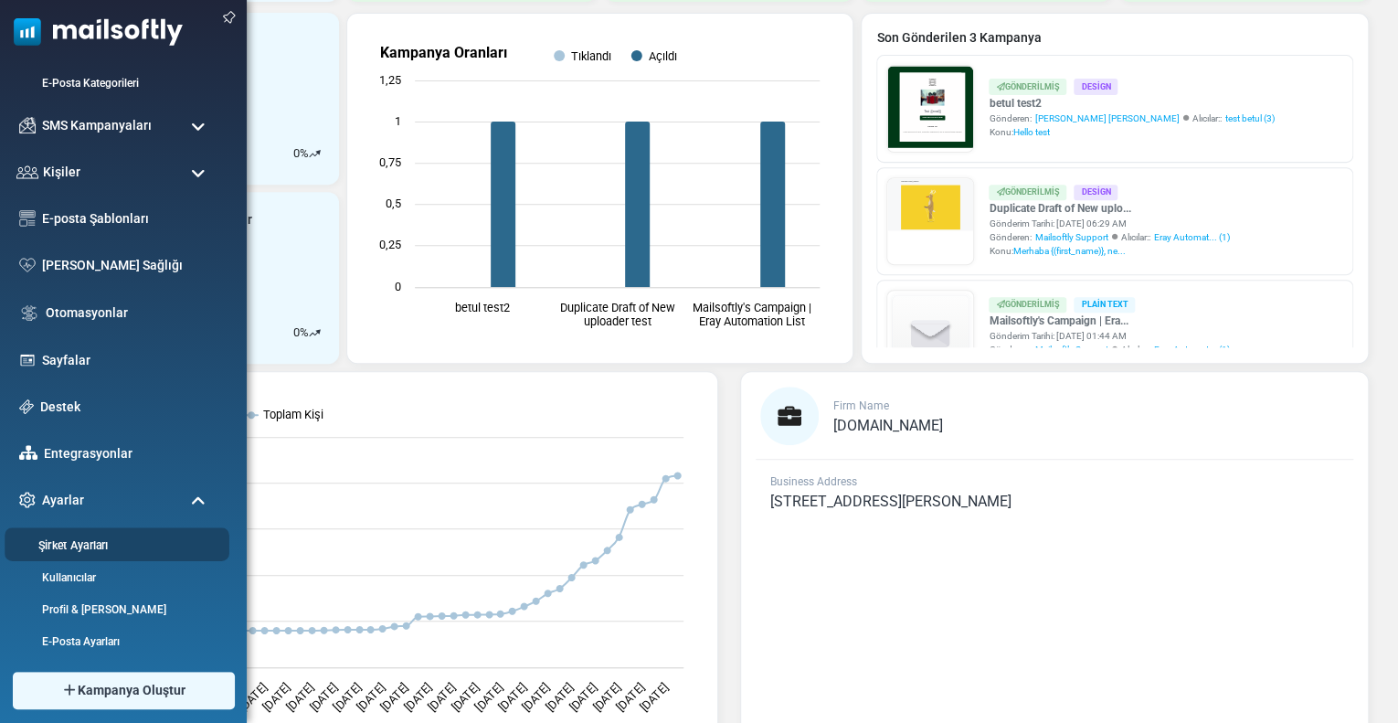
scroll to position [317, 0]
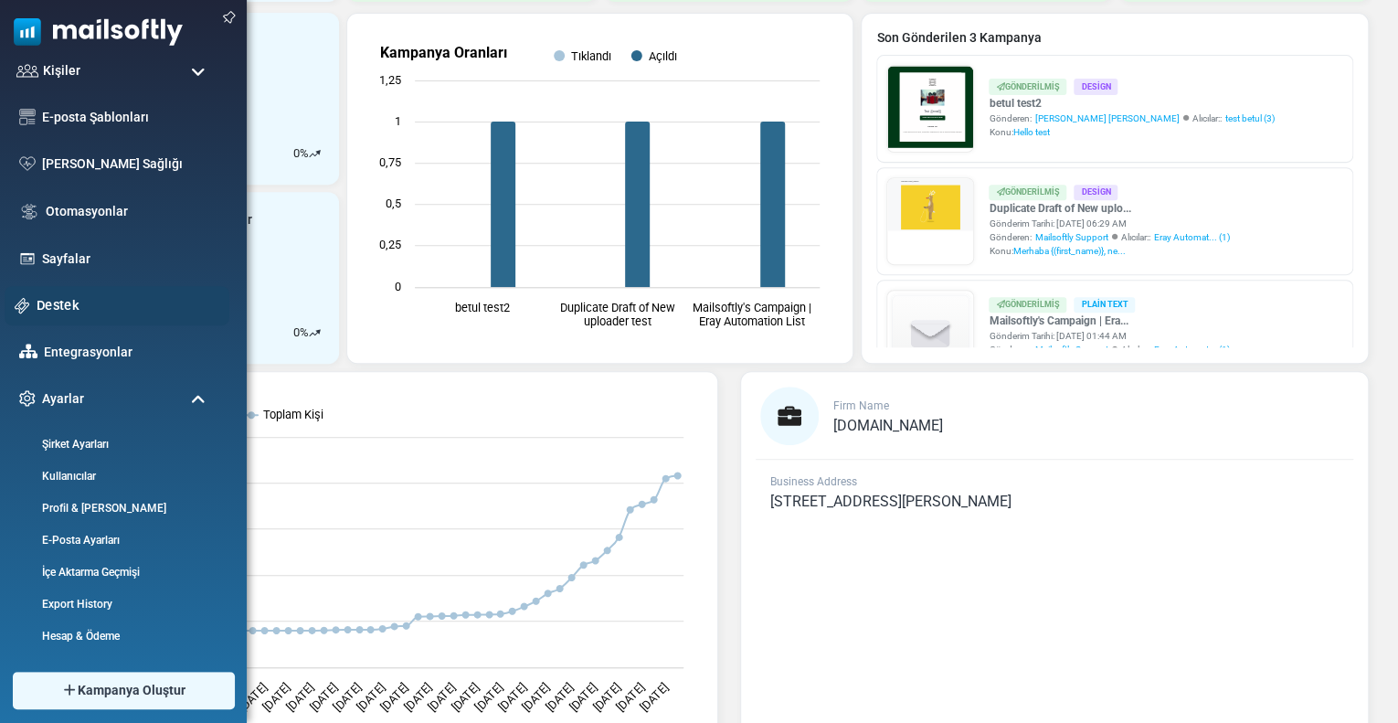
click at [64, 308] on link "Destek" at bounding box center [128, 305] width 183 height 20
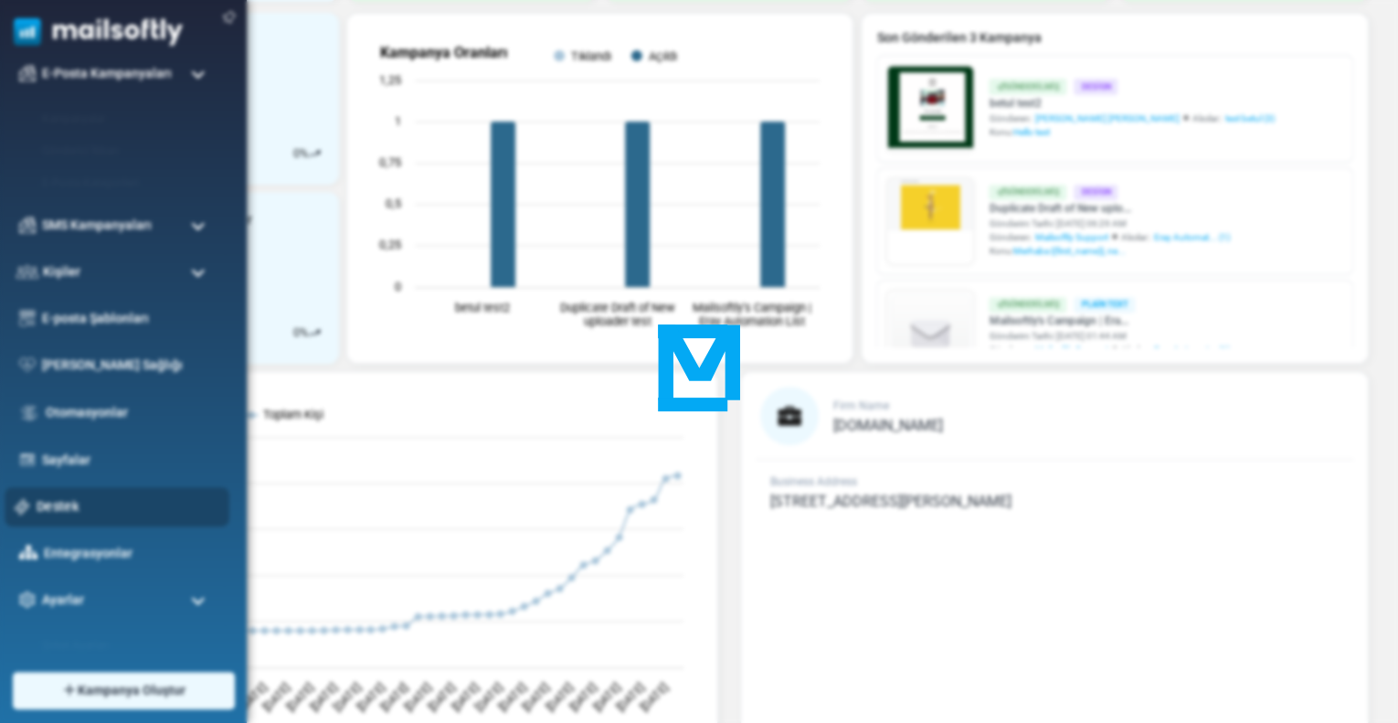
scroll to position [0, 0]
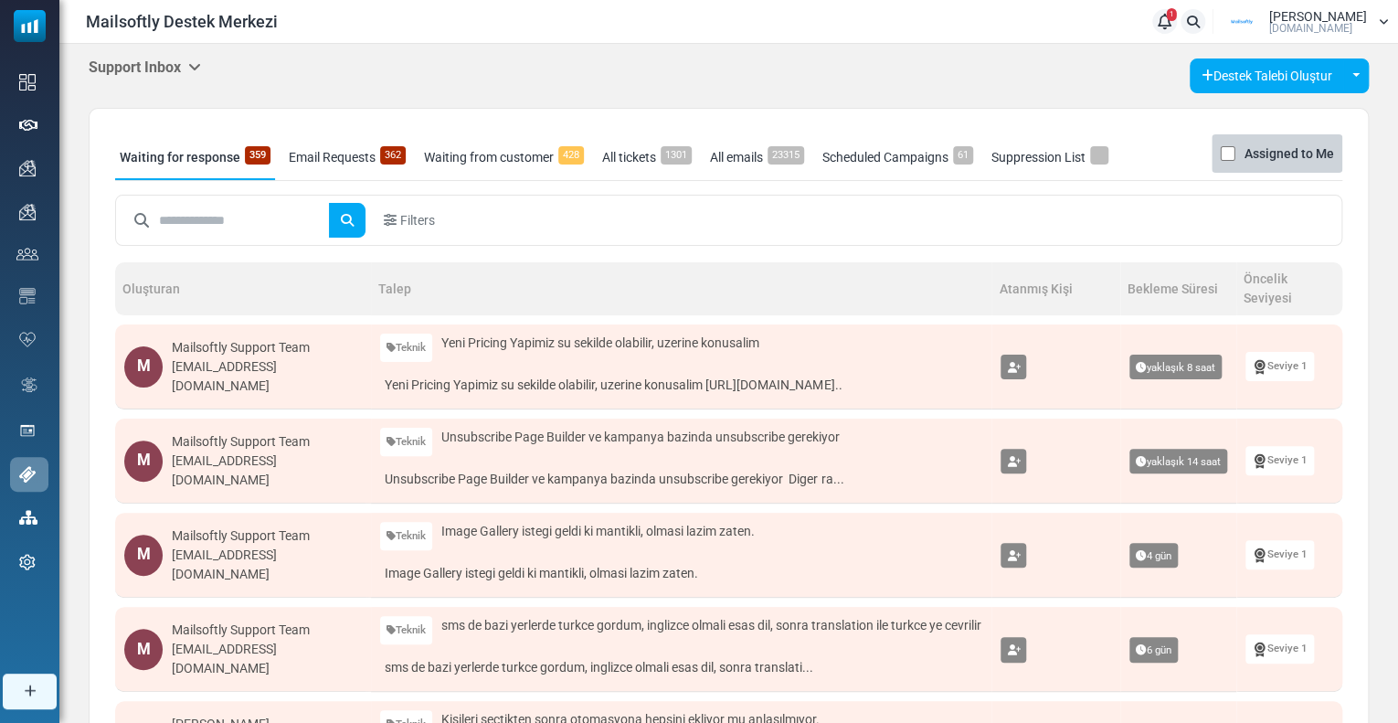
click at [182, 69] on h5 "Support Inbox" at bounding box center [145, 66] width 112 height 17
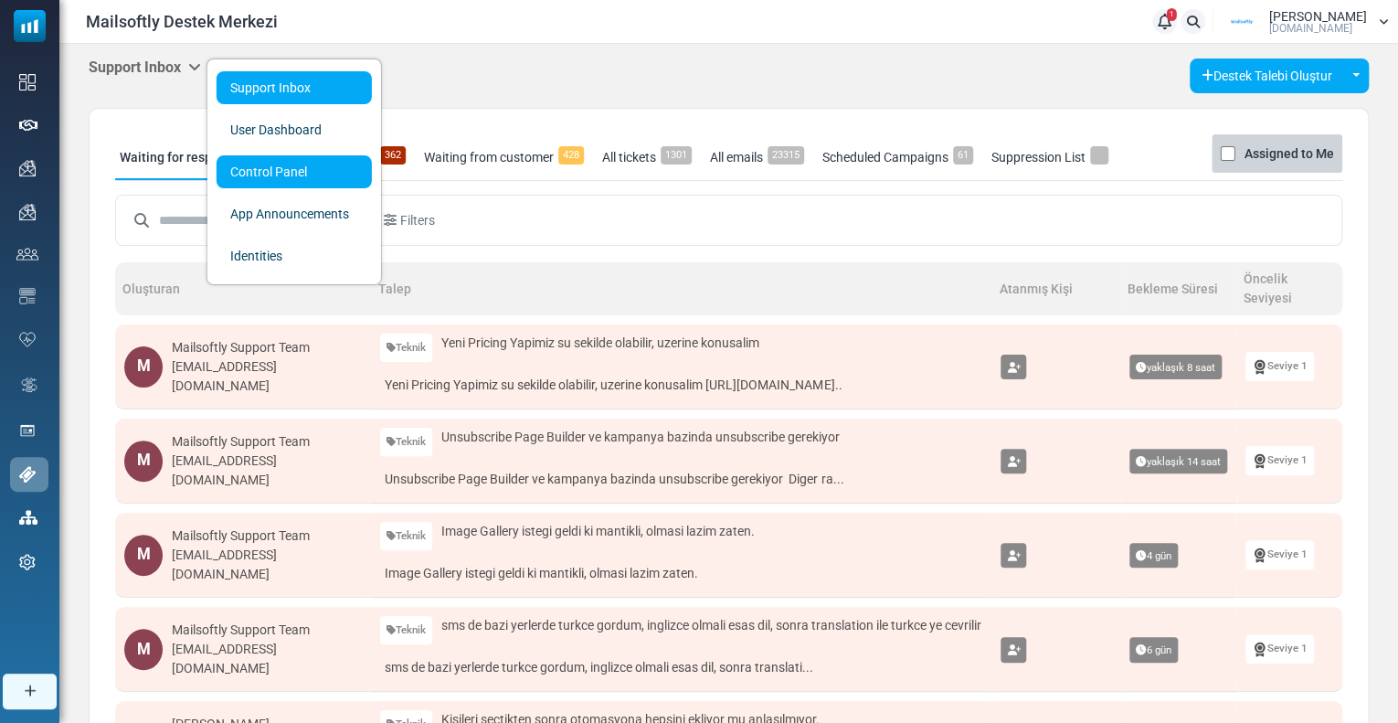
click at [238, 165] on link "Control Panel" at bounding box center [294, 171] width 155 height 33
